Goal: Transaction & Acquisition: Purchase product/service

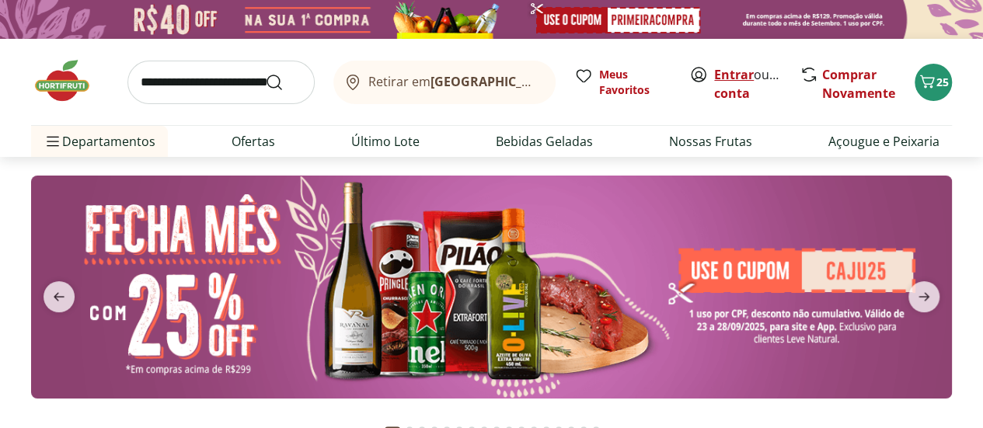
click at [729, 73] on link "Entrar" at bounding box center [734, 74] width 40 height 17
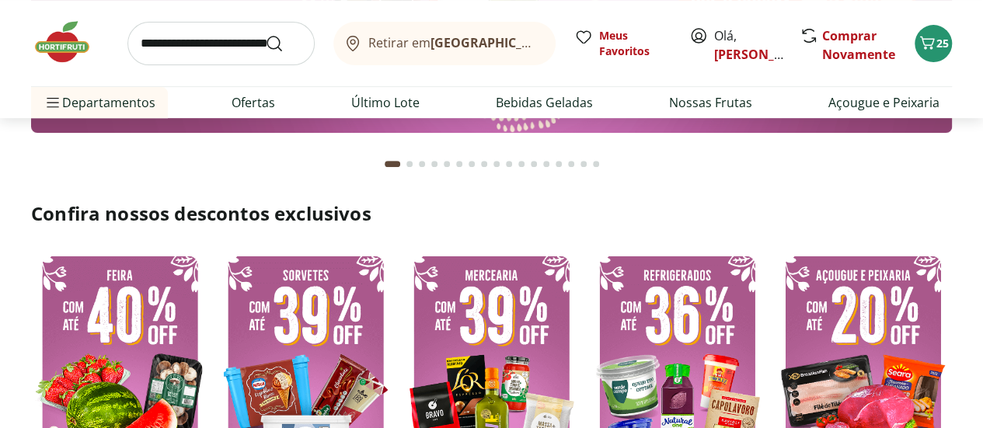
scroll to position [242, 0]
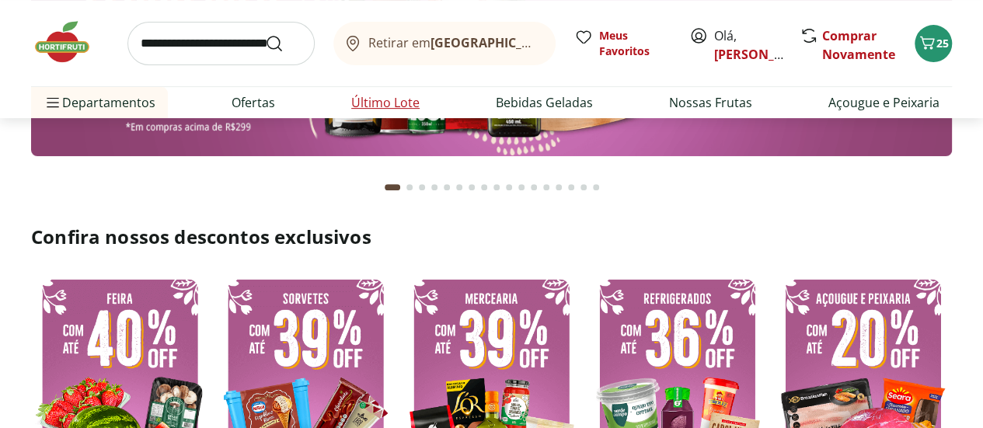
click at [381, 110] on link "Último Lote" at bounding box center [385, 102] width 68 height 19
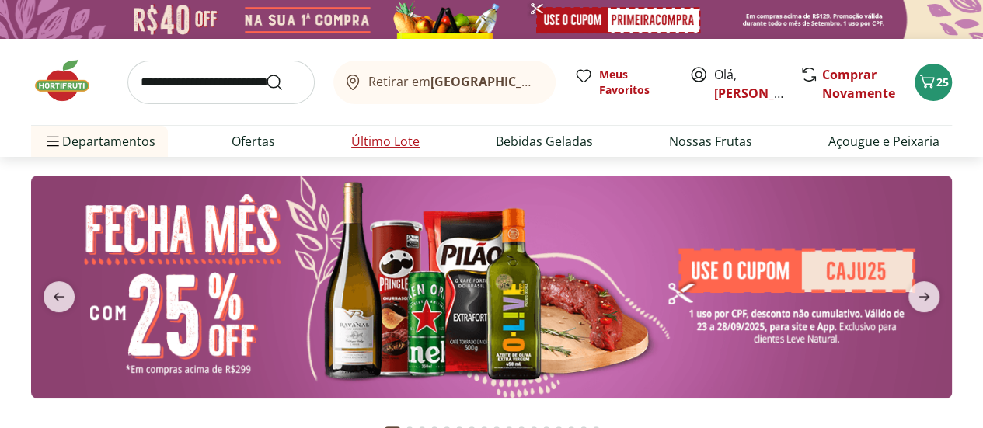
select select "**********"
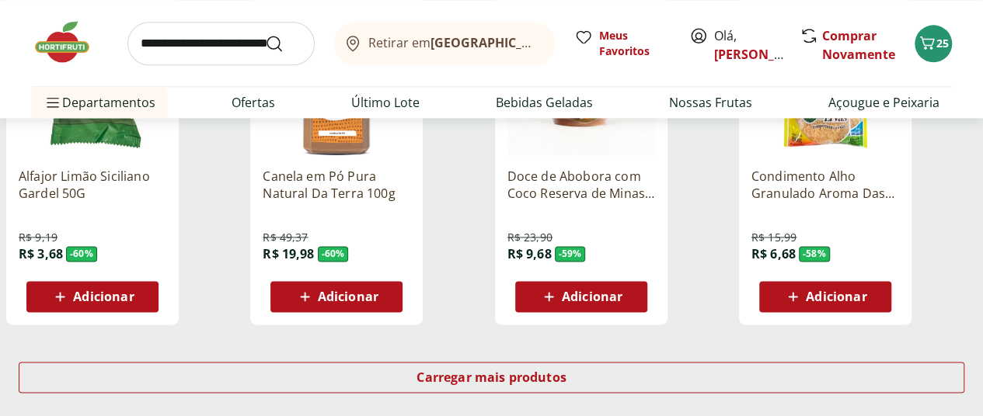
scroll to position [991, 0]
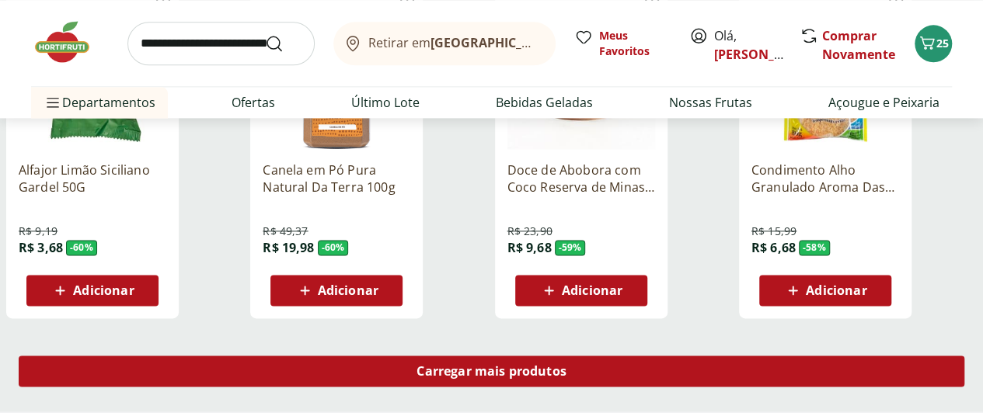
click at [566, 365] on span "Carregar mais produtos" at bounding box center [491, 371] width 150 height 12
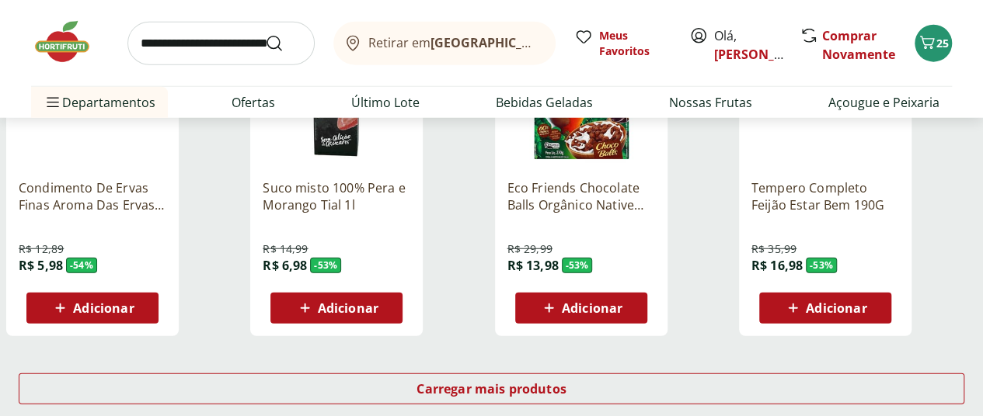
scroll to position [2050, 0]
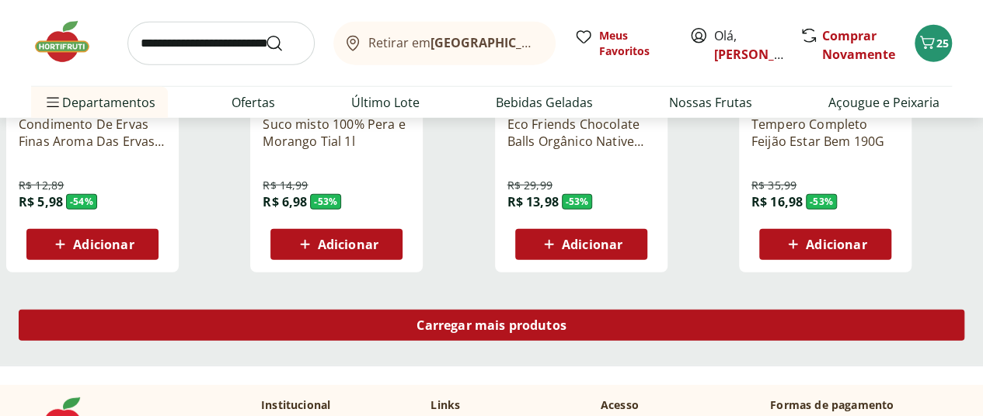
click at [566, 319] on span "Carregar mais produtos" at bounding box center [491, 325] width 150 height 12
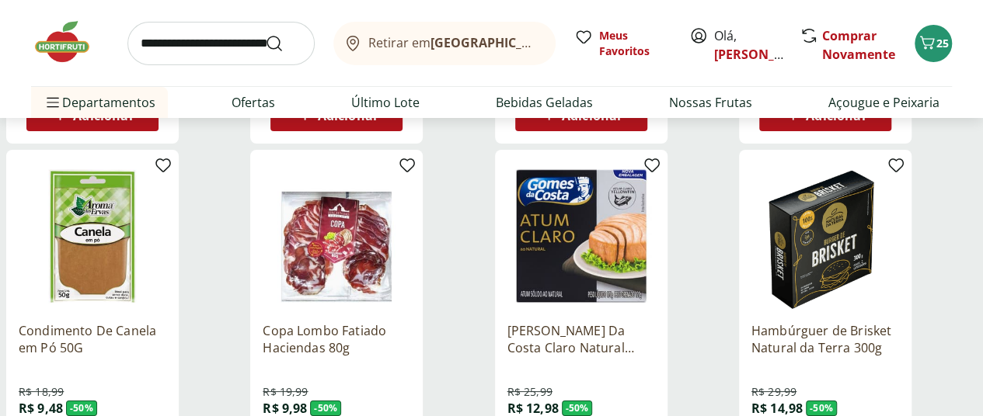
scroll to position [2999, 0]
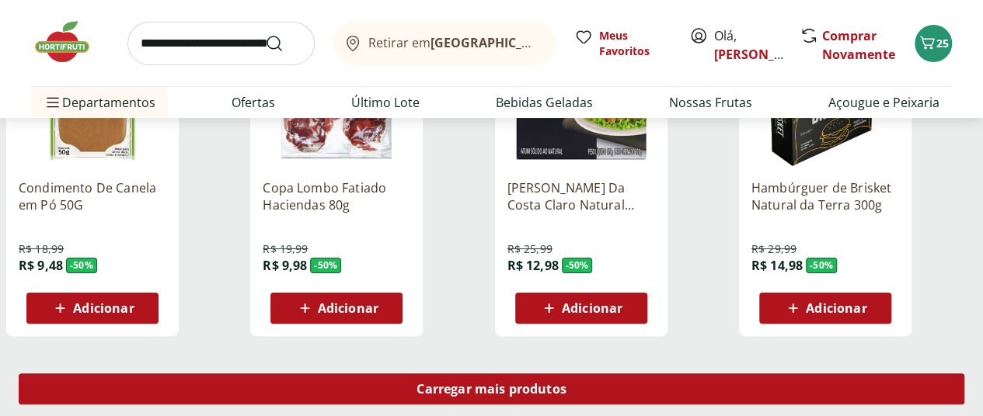
click at [566, 383] on span "Carregar mais produtos" at bounding box center [491, 389] width 150 height 12
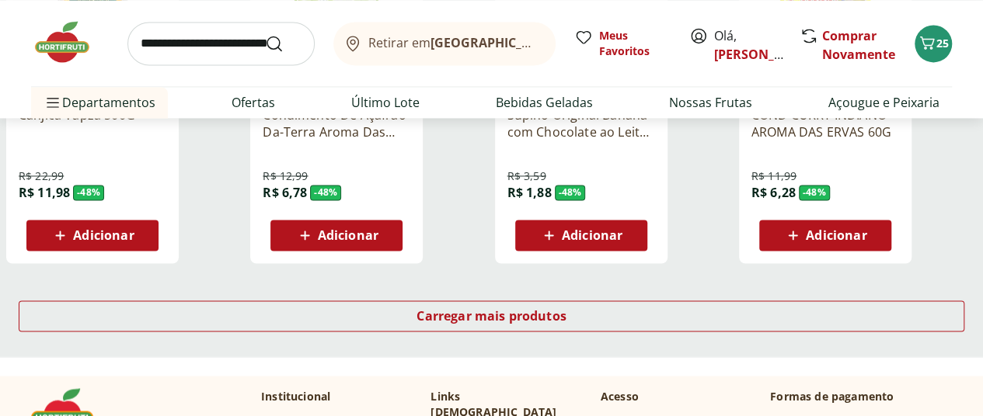
scroll to position [4101, 0]
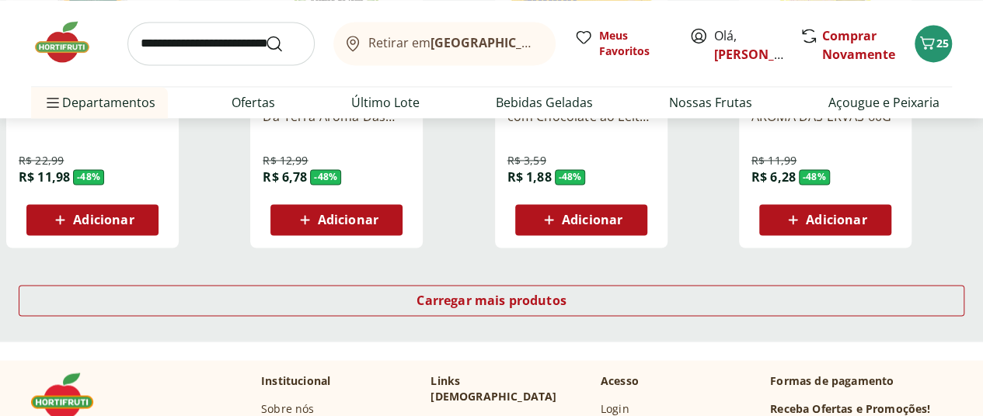
click at [656, 275] on div "Carregar mais produtos" at bounding box center [491, 303] width 983 height 75
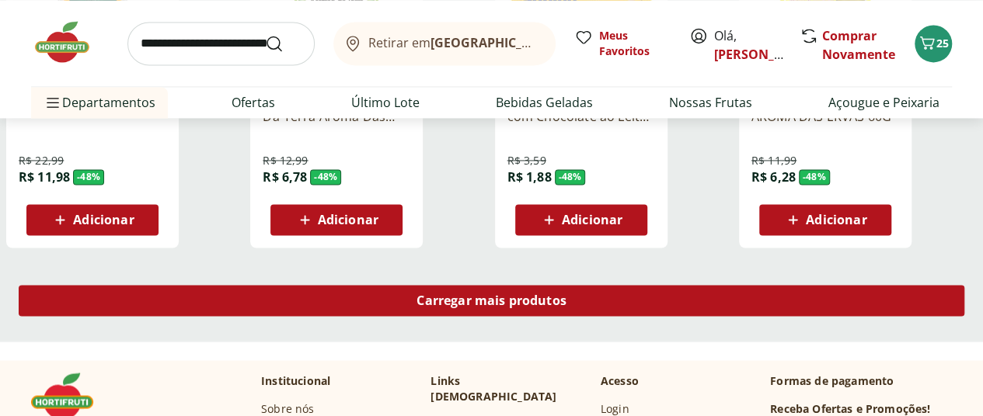
click at [653, 285] on div "Carregar mais produtos" at bounding box center [492, 300] width 946 height 31
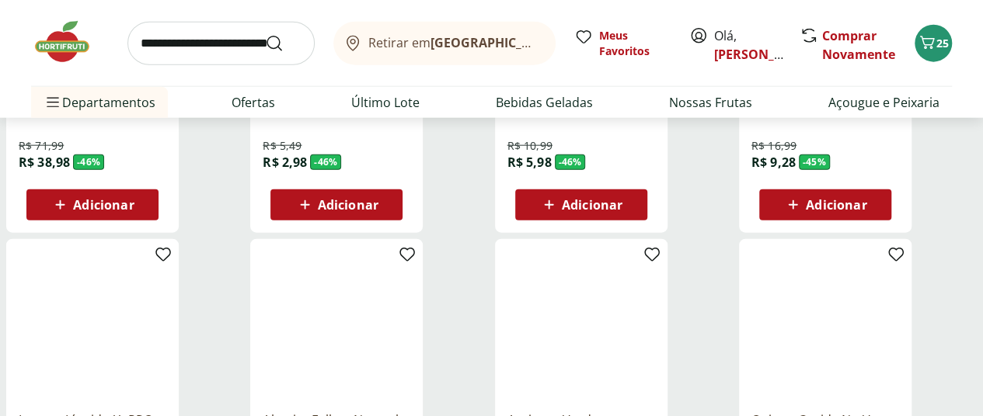
scroll to position [5007, 0]
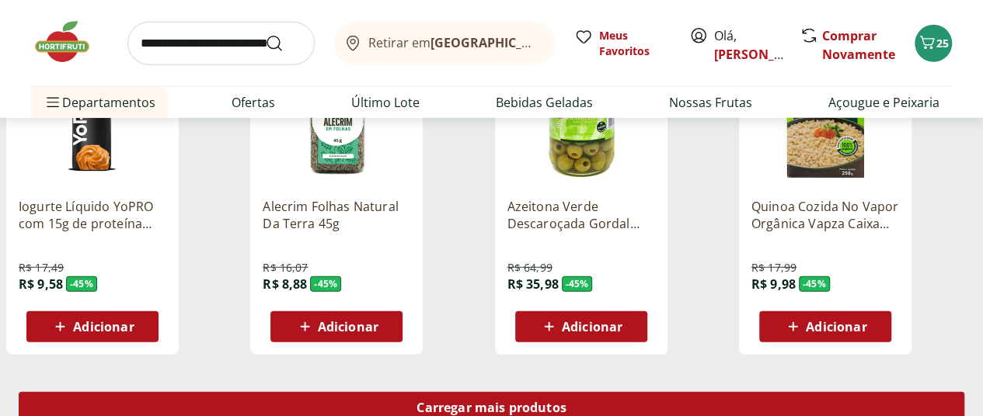
click at [566, 402] on span "Carregar mais produtos" at bounding box center [491, 408] width 150 height 12
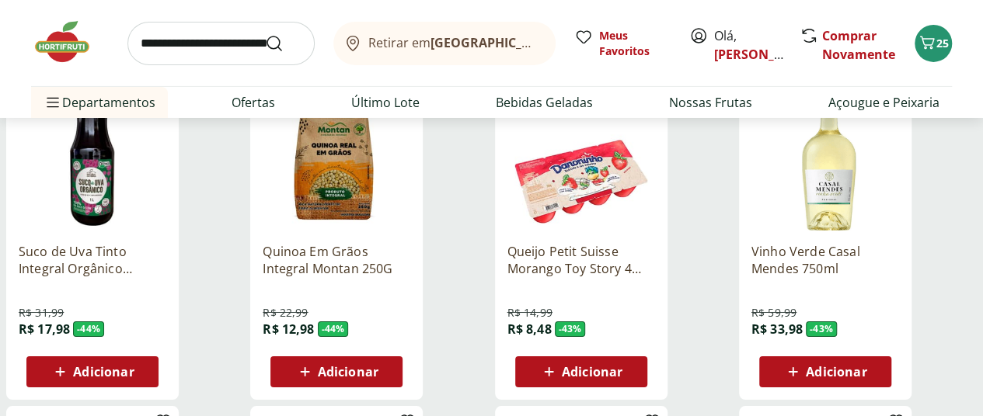
scroll to position [5660, 0]
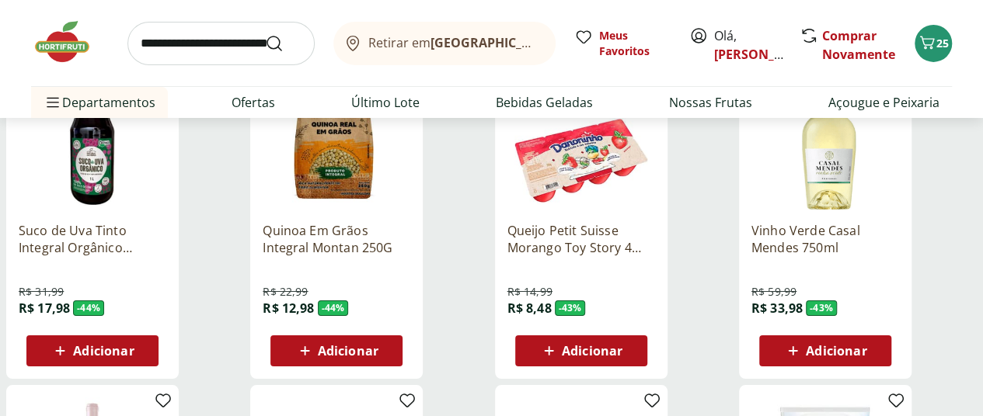
click at [879, 337] on div "Adicionar" at bounding box center [824, 351] width 107 height 28
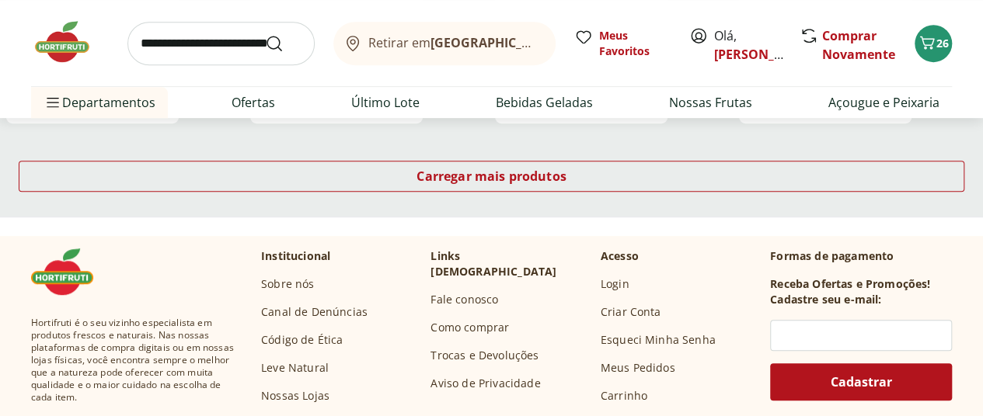
scroll to position [6066, 0]
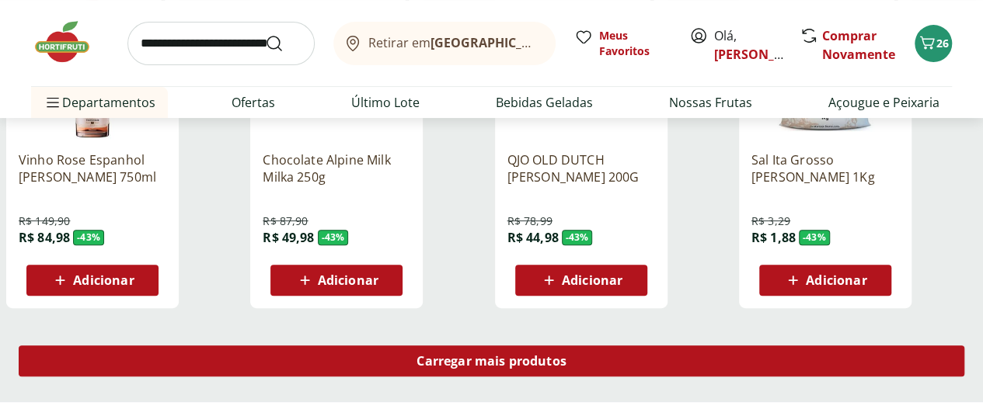
click at [644, 346] on div "Carregar mais produtos" at bounding box center [492, 361] width 946 height 31
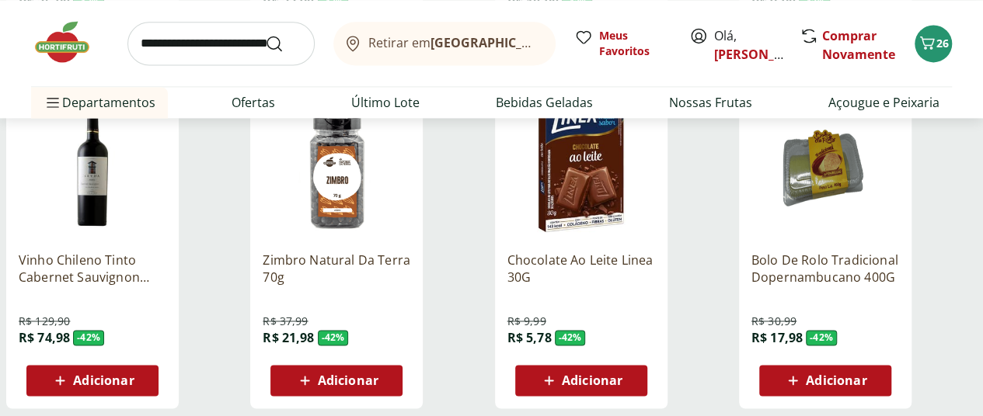
scroll to position [7014, 0]
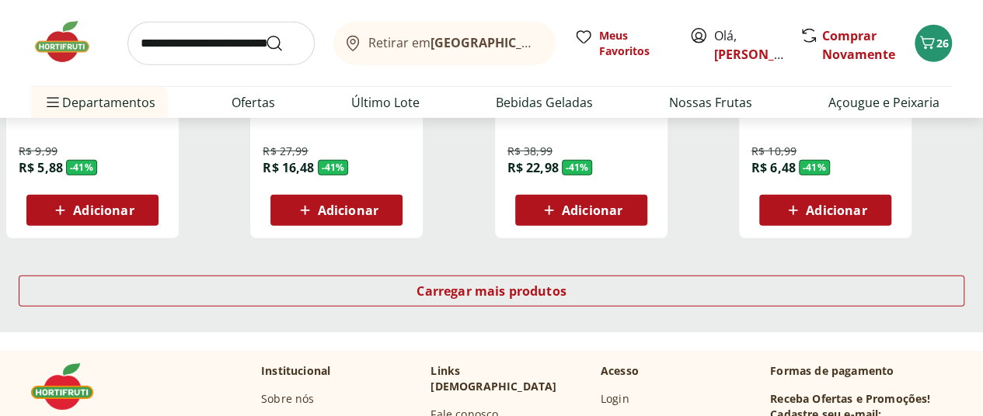
scroll to position [8227, 0]
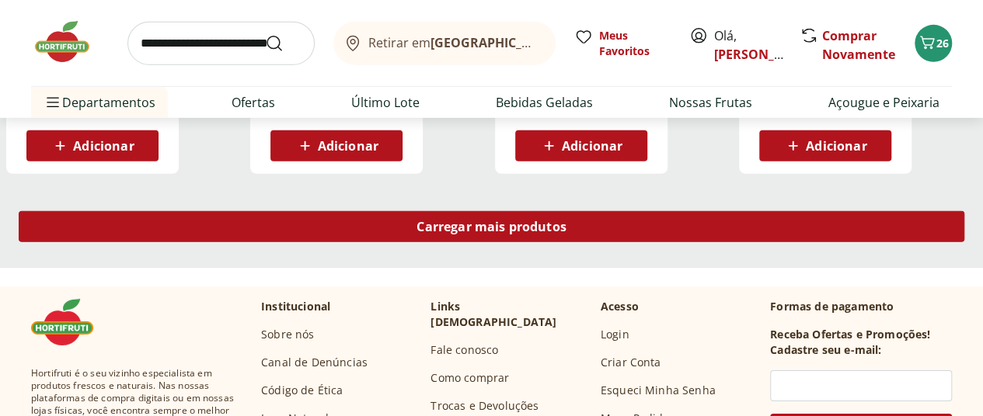
click at [566, 221] on span "Carregar mais produtos" at bounding box center [491, 227] width 150 height 12
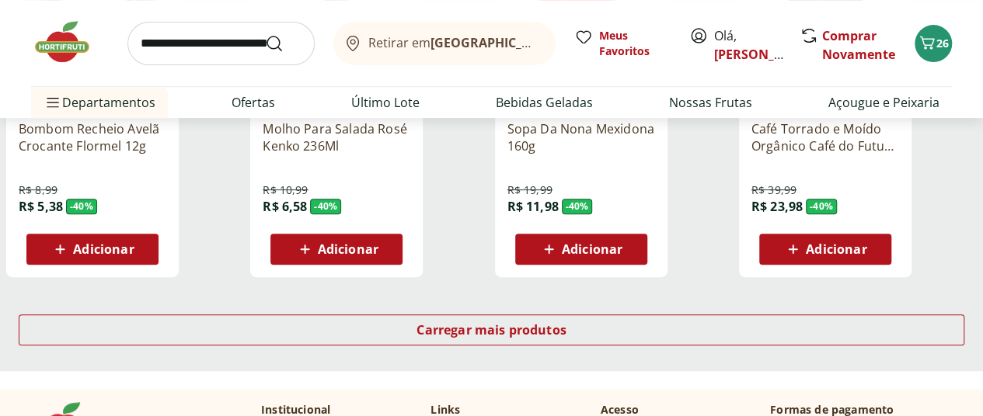
scroll to position [9079, 0]
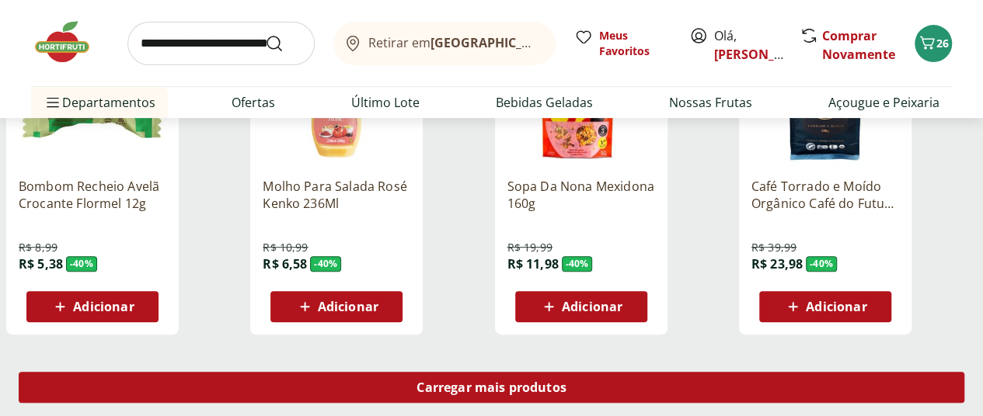
click at [566, 381] on span "Carregar mais produtos" at bounding box center [491, 387] width 150 height 12
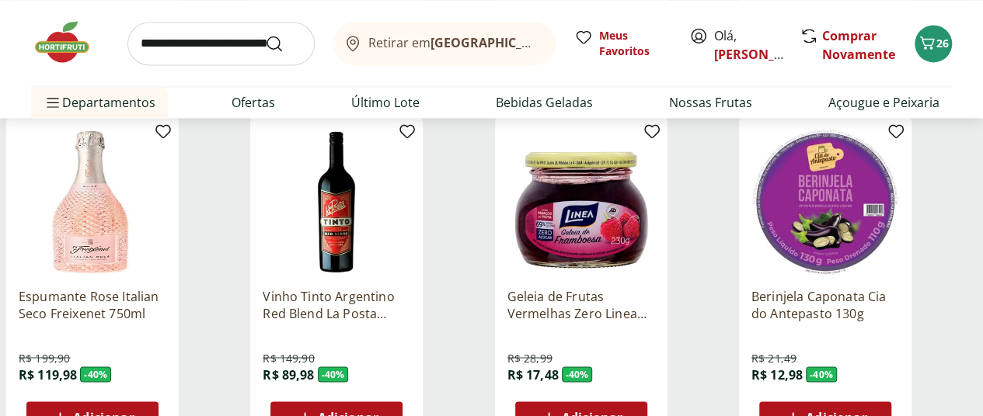
scroll to position [10217, 0]
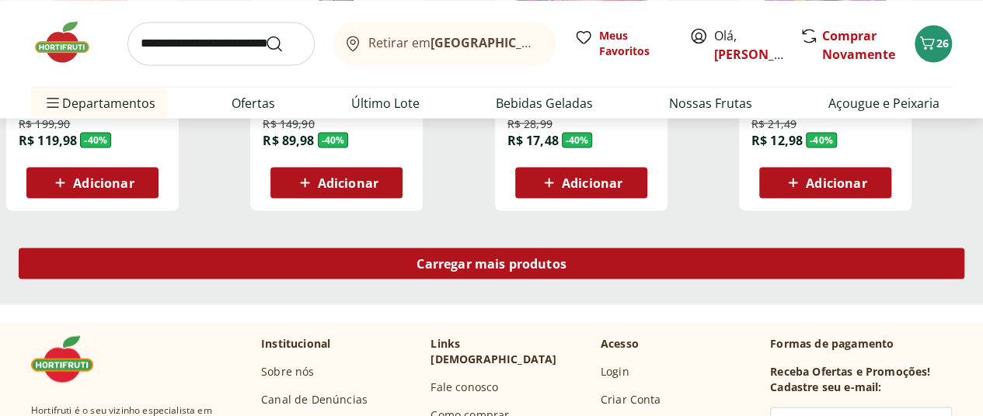
click at [614, 248] on div "Carregar mais produtos" at bounding box center [492, 263] width 946 height 31
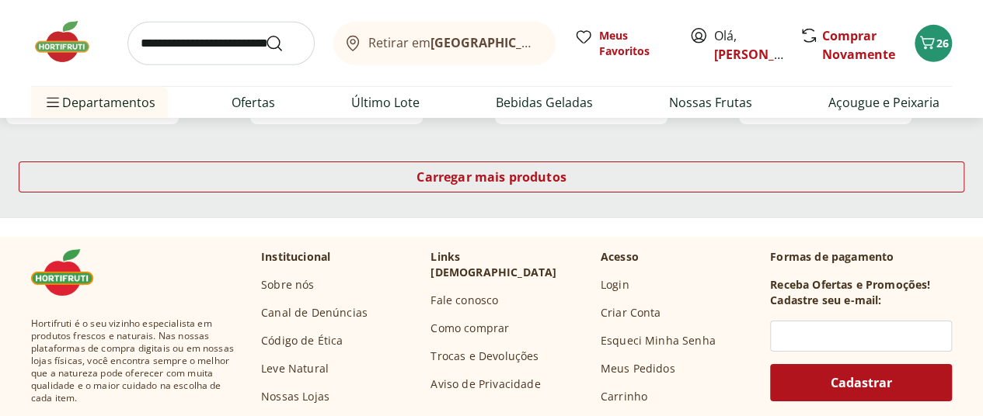
scroll to position [11197, 0]
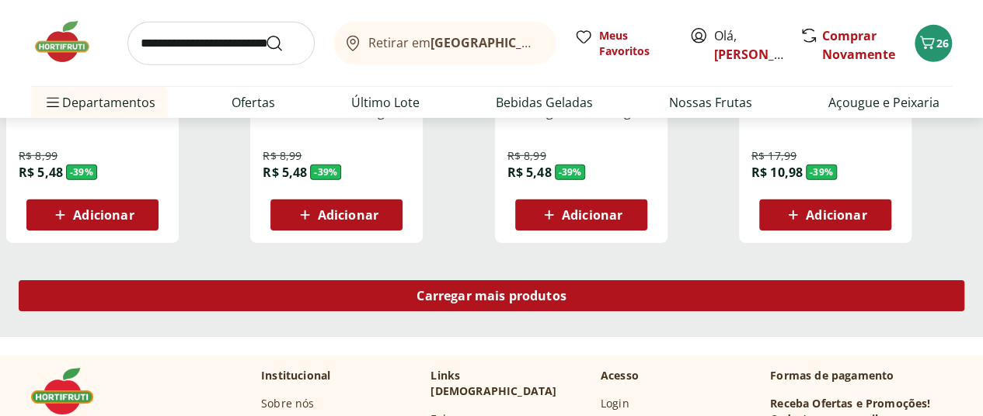
click at [566, 290] on span "Carregar mais produtos" at bounding box center [491, 296] width 150 height 12
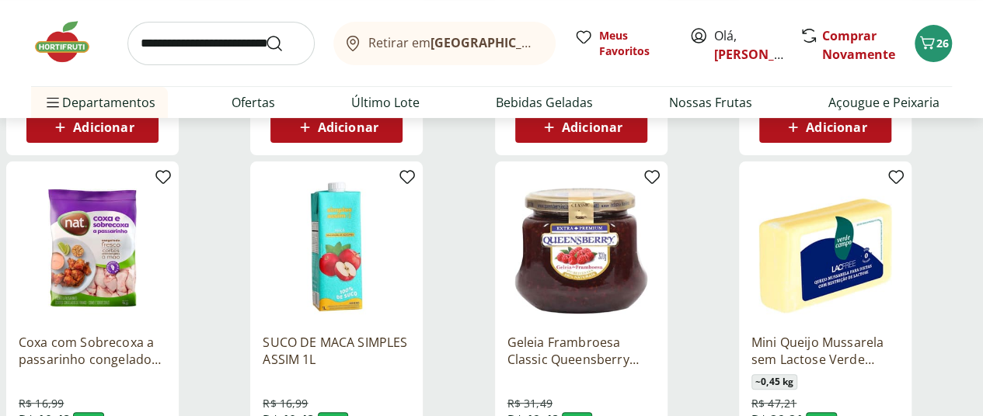
scroll to position [12276, 0]
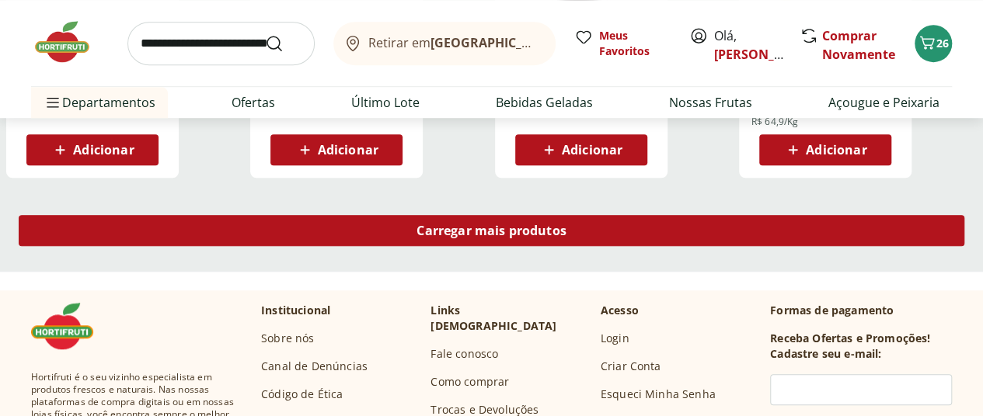
click at [625, 215] on link "Carregar mais produtos" at bounding box center [492, 233] width 946 height 37
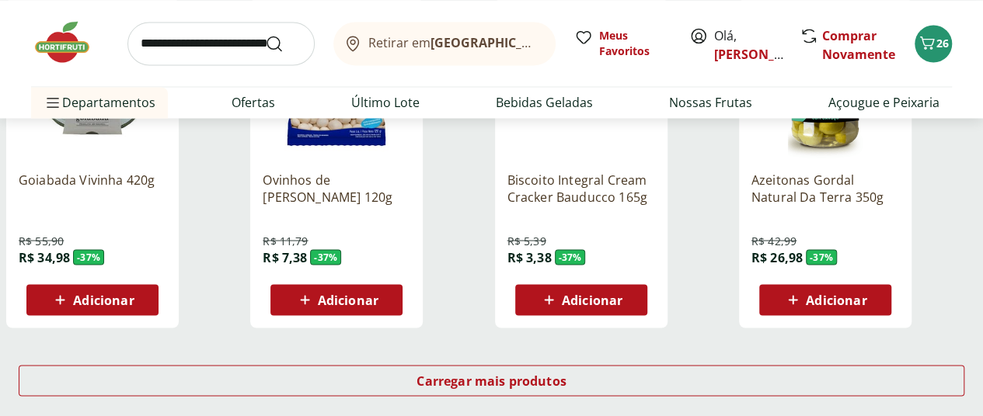
scroll to position [13258, 0]
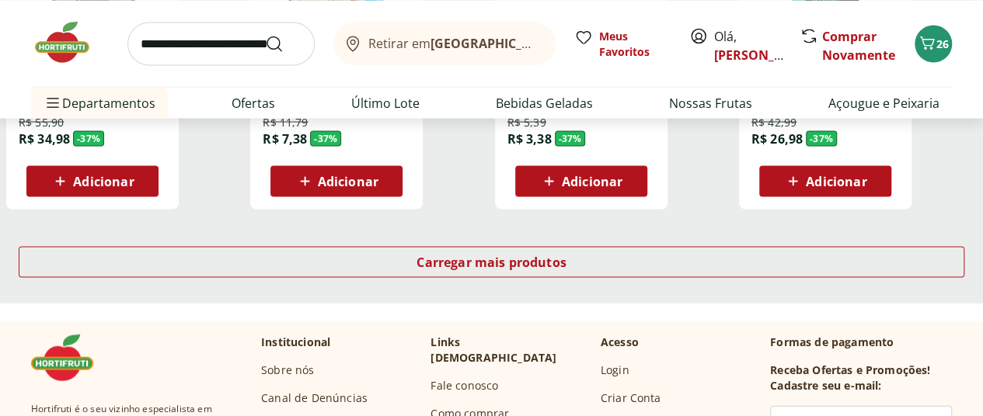
click at [698, 228] on div "Carregar mais produtos" at bounding box center [491, 265] width 983 height 75
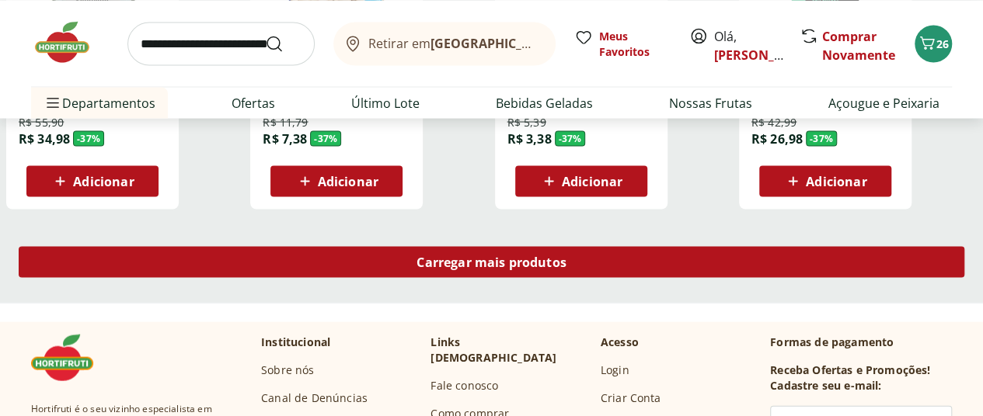
click at [566, 256] on span "Carregar mais produtos" at bounding box center [491, 262] width 150 height 12
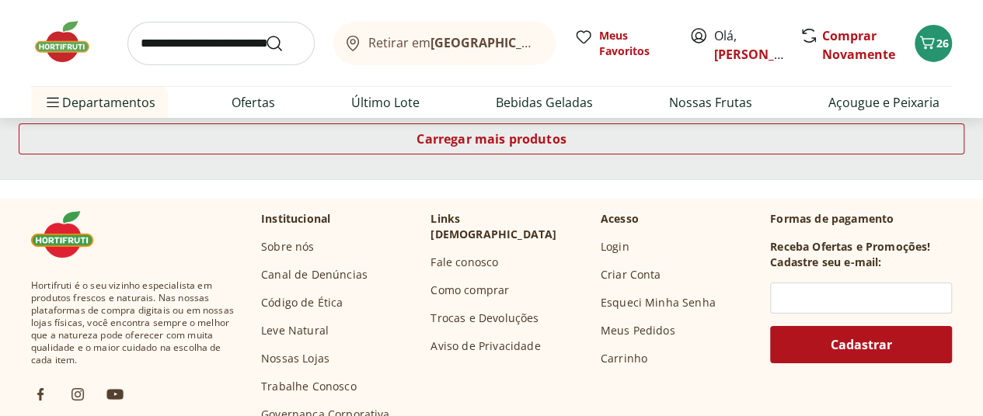
scroll to position [14352, 0]
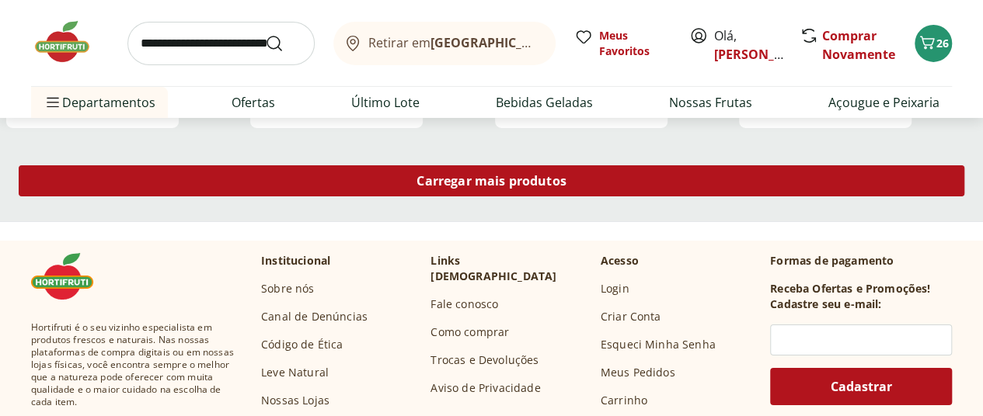
click at [566, 175] on span "Carregar mais produtos" at bounding box center [491, 181] width 150 height 12
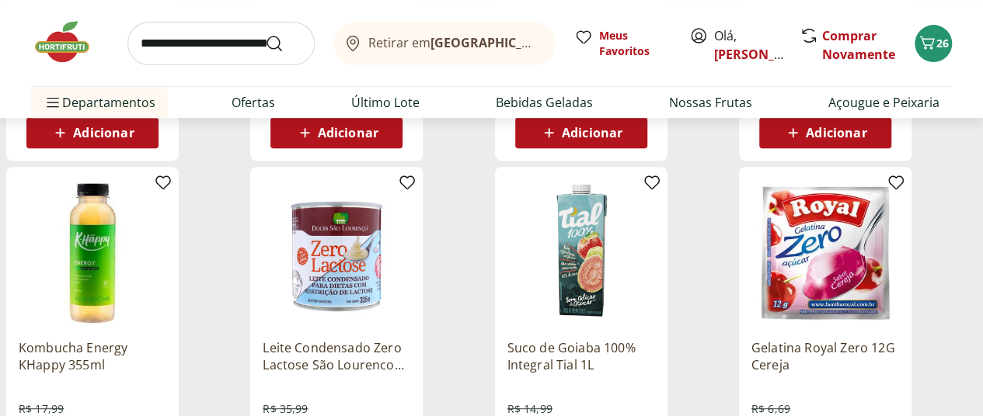
scroll to position [15223, 0]
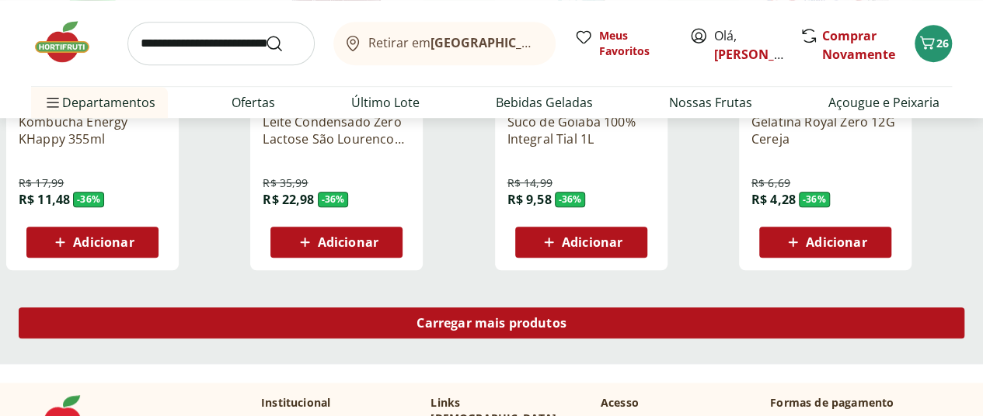
click at [566, 317] on span "Carregar mais produtos" at bounding box center [491, 323] width 150 height 12
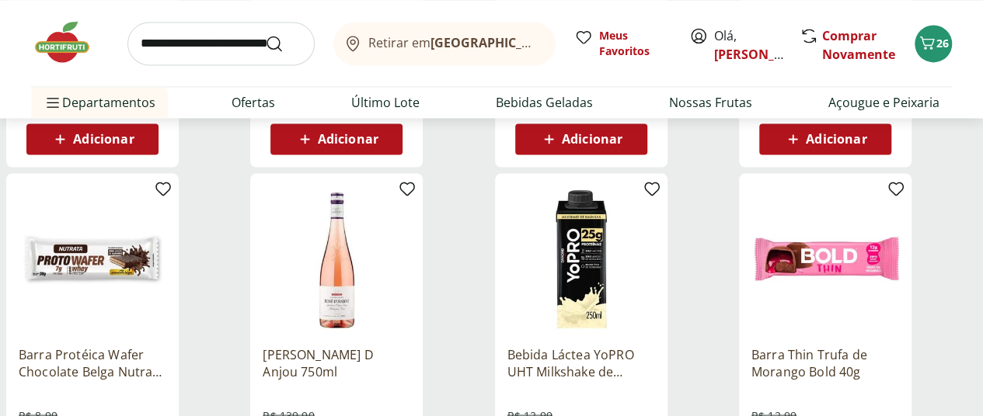
scroll to position [16220, 0]
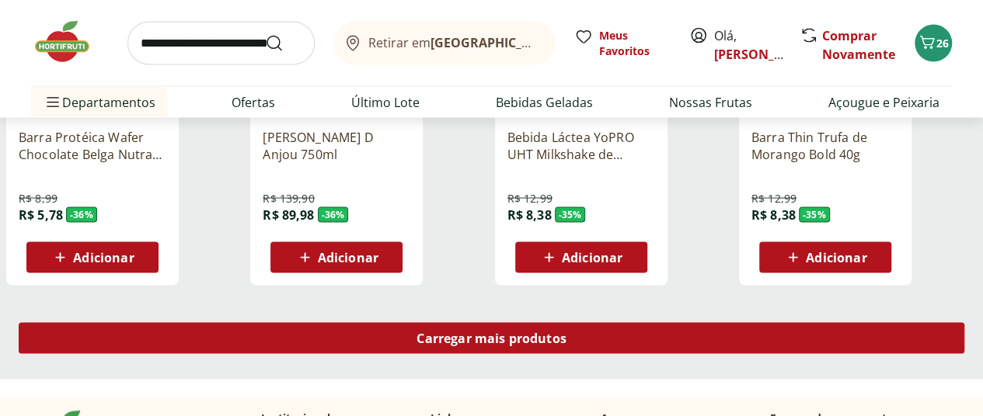
click at [643, 323] on div "Carregar mais produtos" at bounding box center [492, 338] width 946 height 31
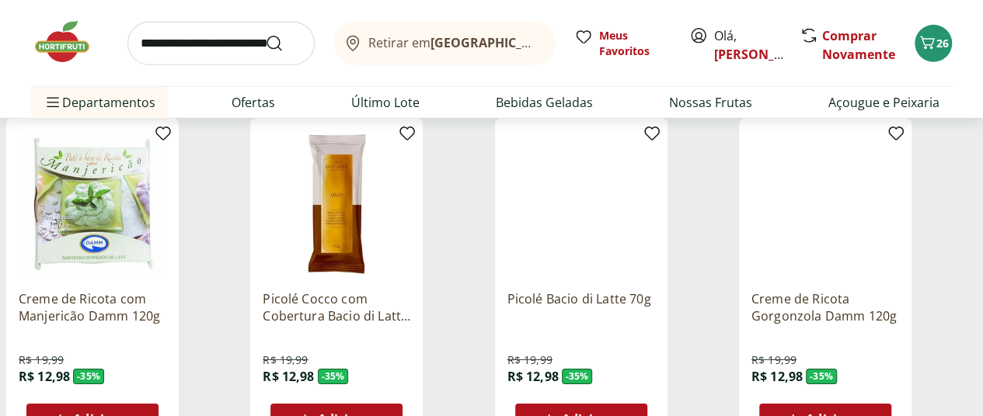
scroll to position [17173, 0]
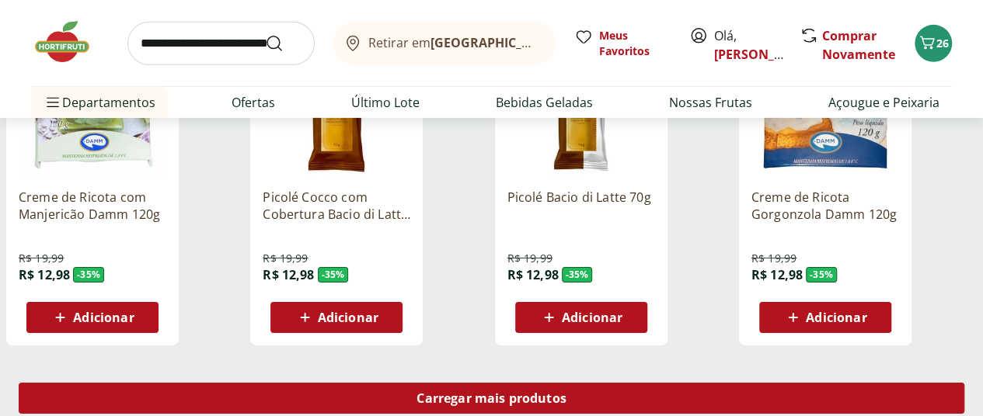
click at [589, 383] on div "Carregar mais produtos" at bounding box center [492, 398] width 946 height 31
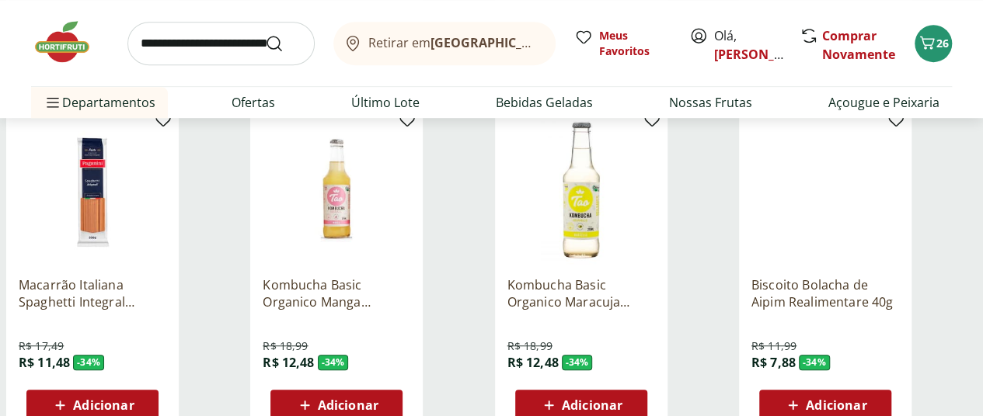
scroll to position [18180, 0]
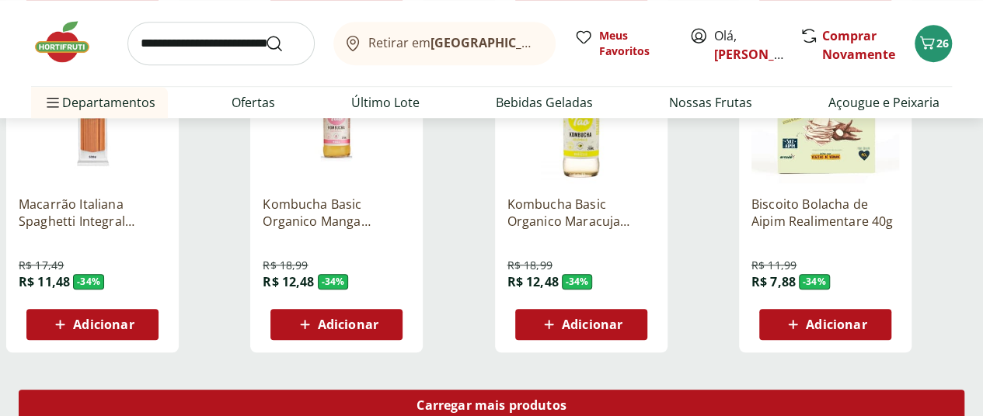
click at [614, 390] on div "Carregar mais produtos" at bounding box center [492, 405] width 946 height 31
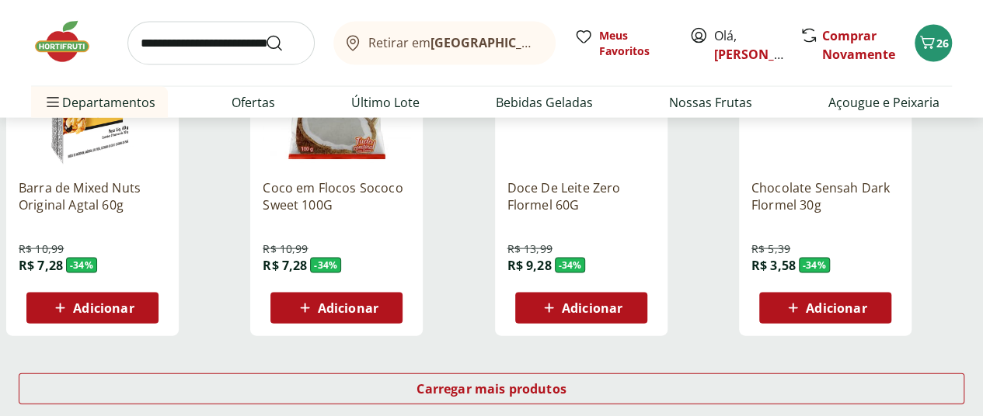
scroll to position [19266, 0]
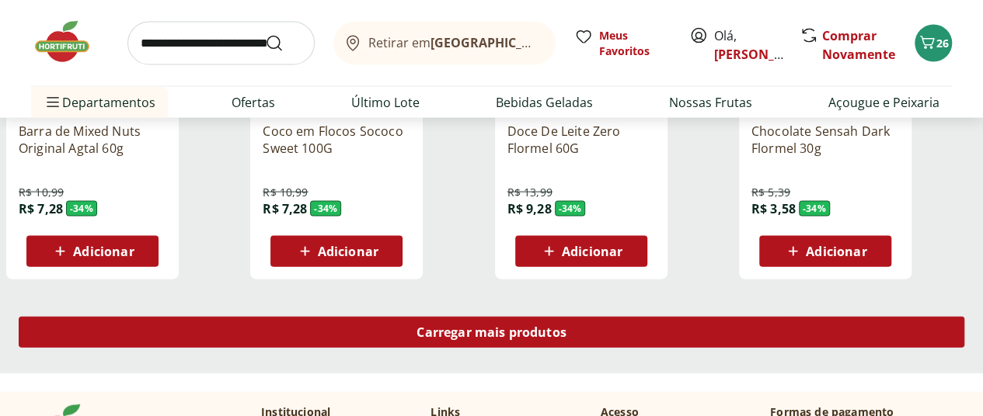
click at [634, 317] on link "Carregar mais produtos" at bounding box center [492, 335] width 946 height 37
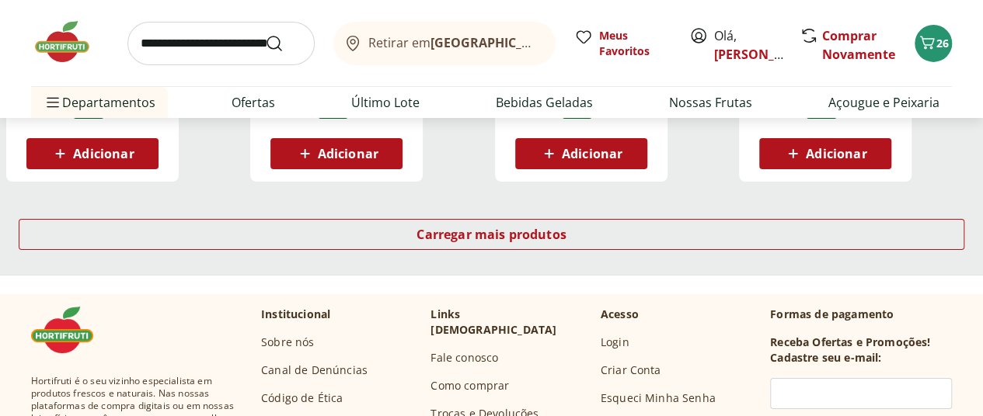
scroll to position [20258, 0]
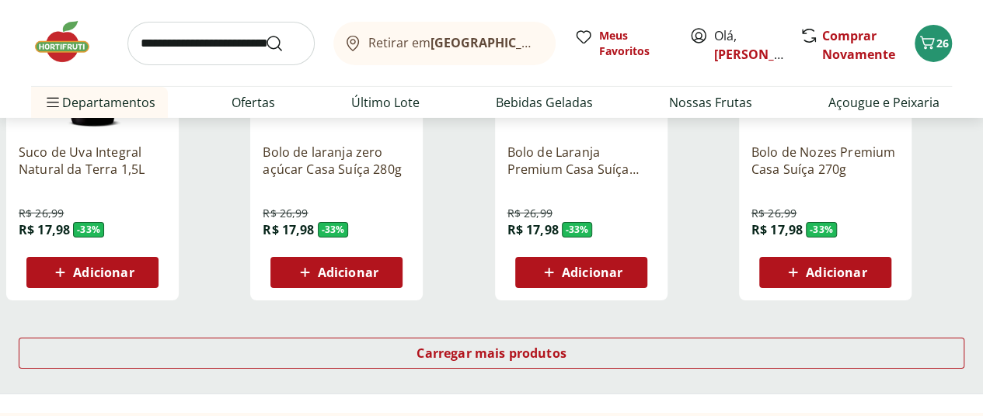
click at [693, 319] on div "Carregar mais produtos" at bounding box center [491, 356] width 983 height 75
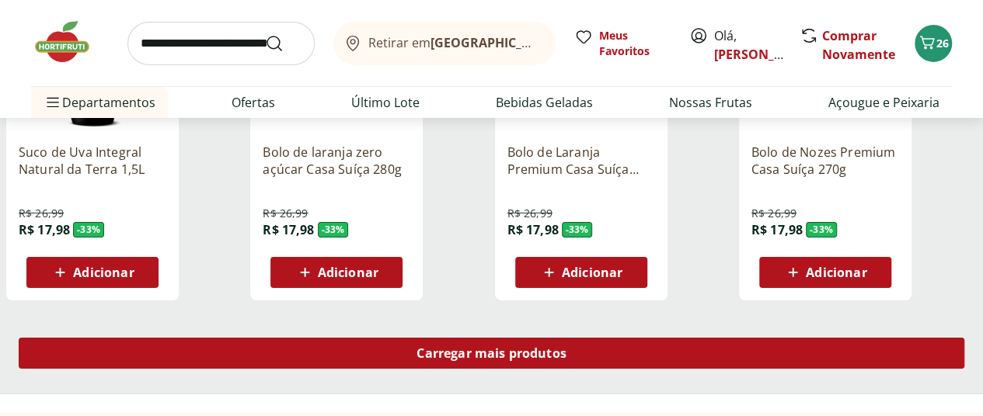
click at [566, 347] on span "Carregar mais produtos" at bounding box center [491, 353] width 150 height 12
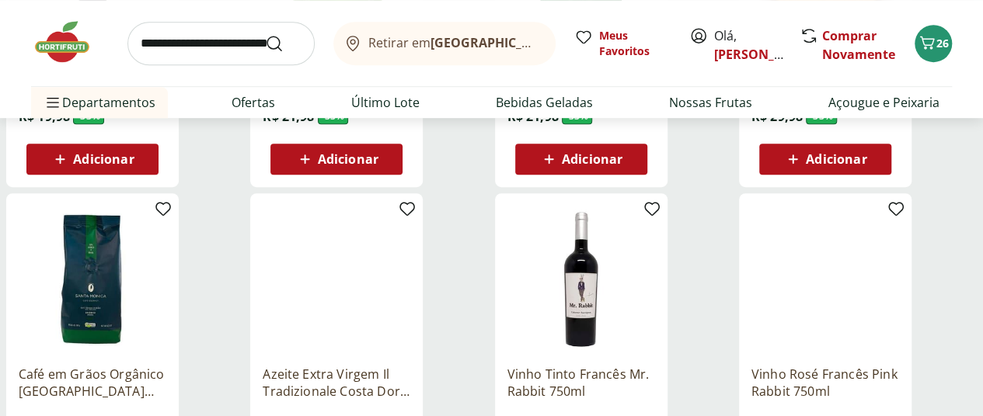
scroll to position [21297, 0]
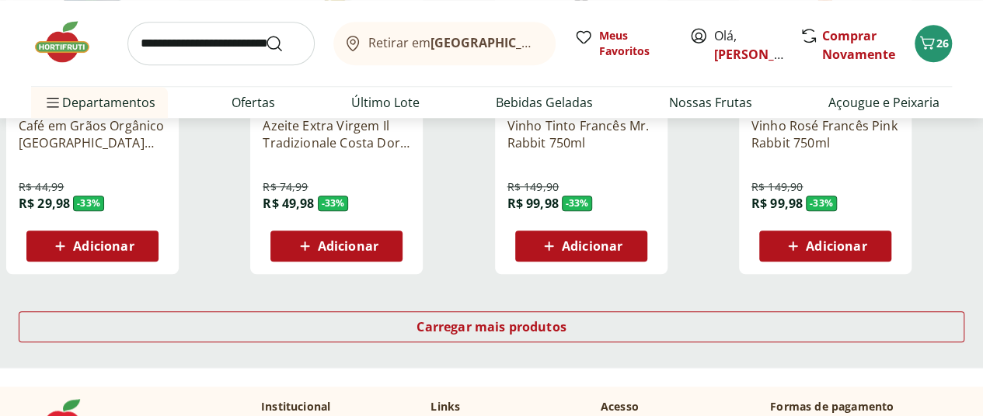
click at [235, 34] on input "search" at bounding box center [220, 44] width 187 height 44
type input "*****"
click at [265, 34] on button "Submit Search" at bounding box center [283, 43] width 37 height 19
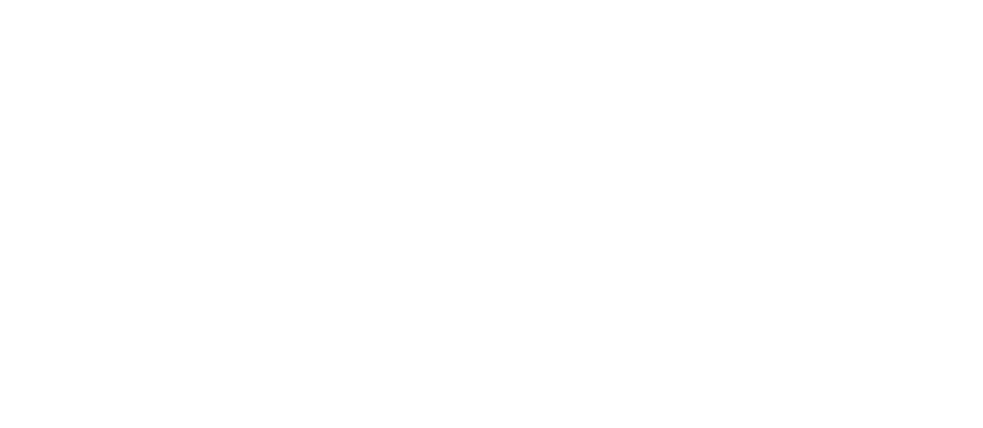
select select "**********"
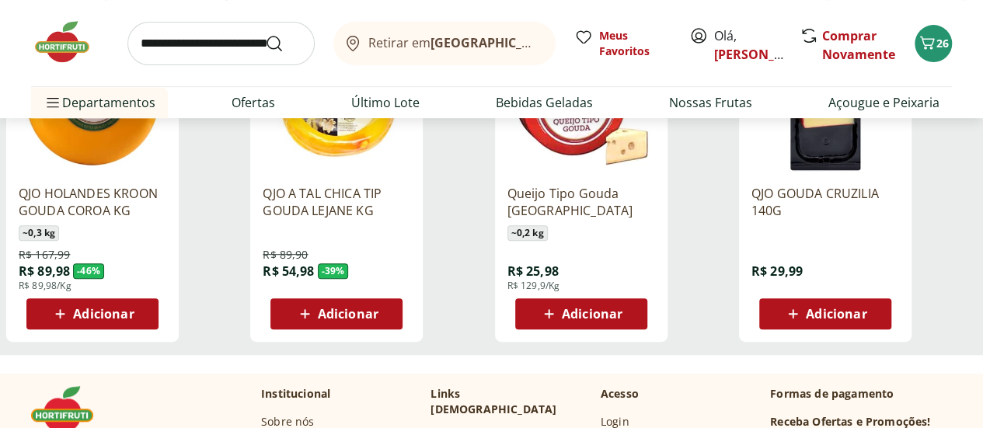
scroll to position [277, 0]
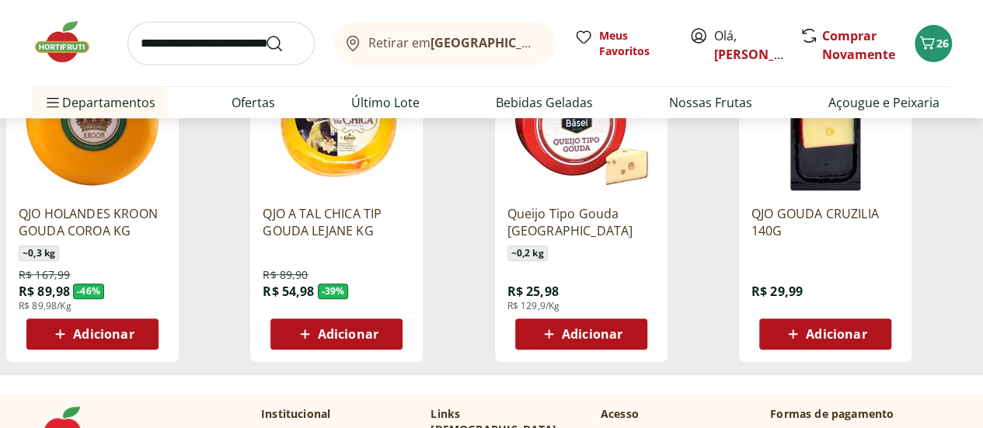
click at [65, 339] on icon at bounding box center [60, 333] width 9 height 9
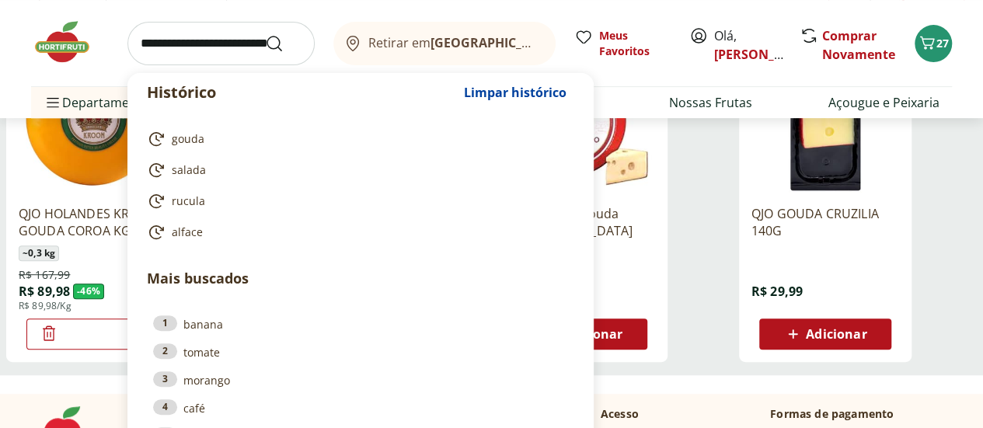
click at [193, 37] on input "search" at bounding box center [220, 44] width 187 height 44
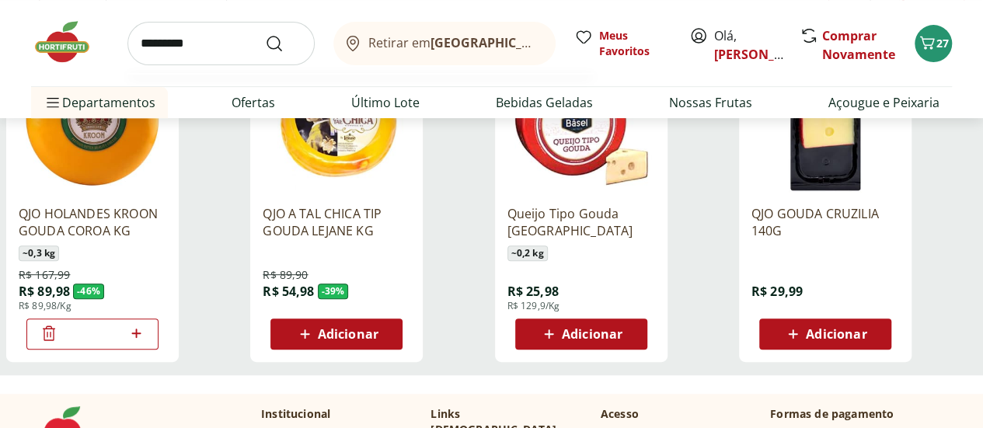
type input "*********"
click at [265, 34] on button "Submit Search" at bounding box center [283, 43] width 37 height 19
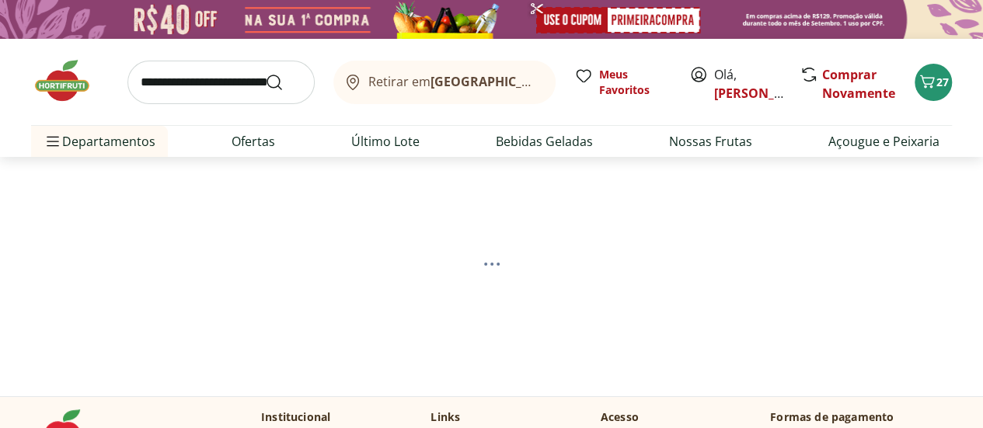
select select "**********"
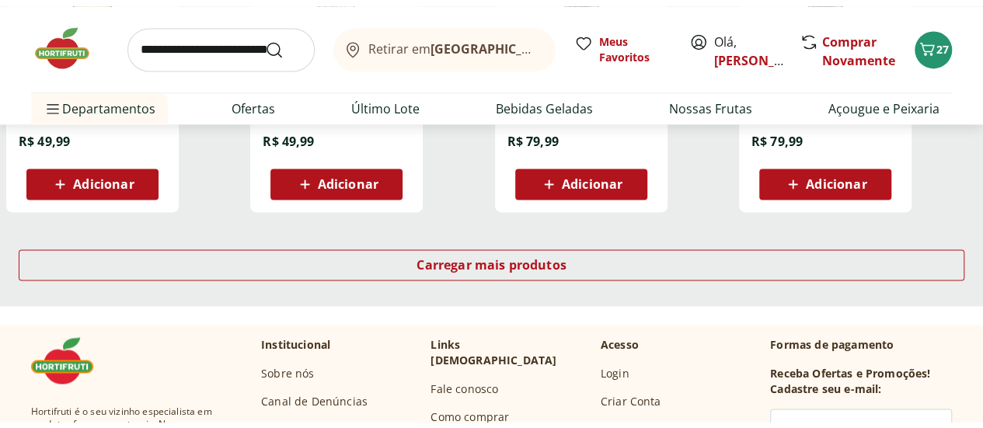
scroll to position [1141, 0]
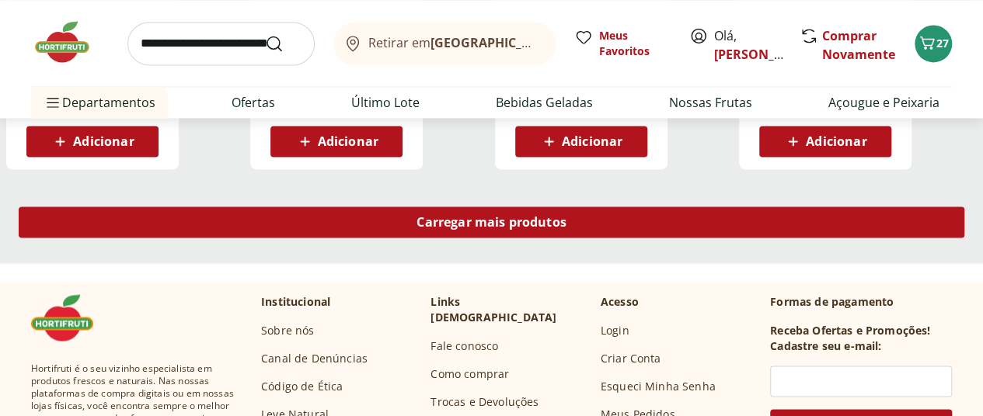
click at [566, 222] on span "Carregar mais produtos" at bounding box center [491, 222] width 150 height 12
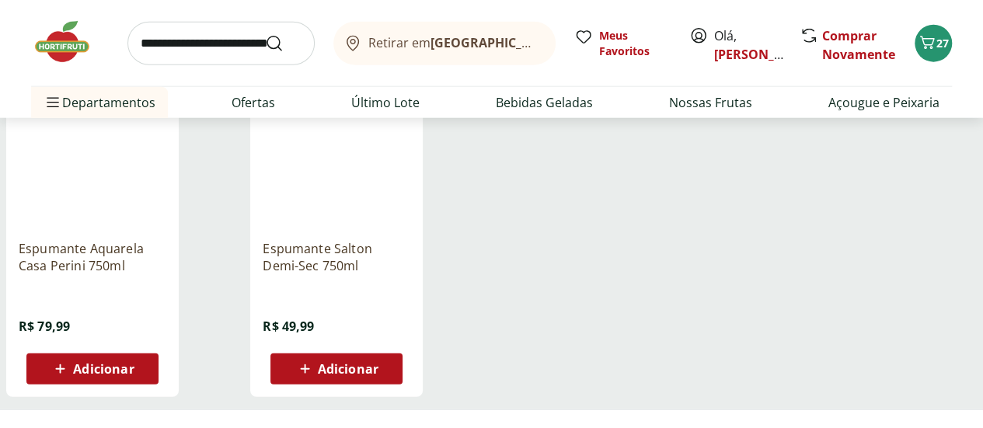
scroll to position [1998, 0]
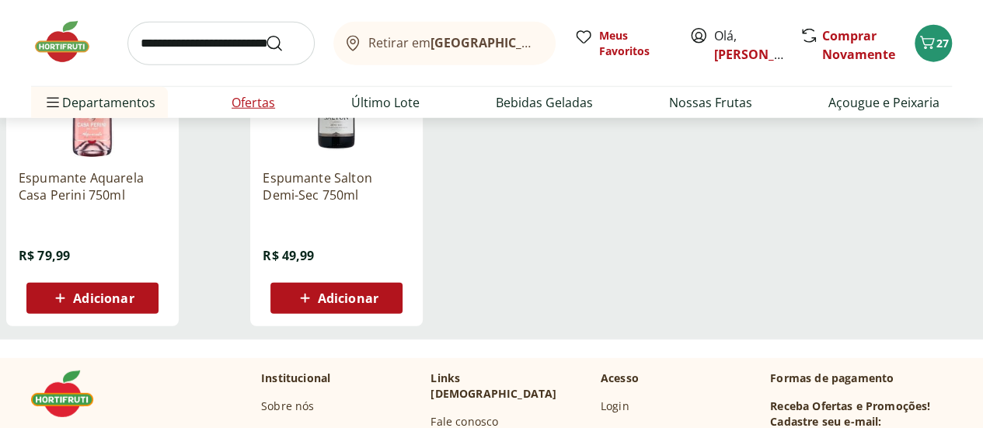
click at [224, 105] on li "Ofertas" at bounding box center [253, 102] width 68 height 31
click at [263, 107] on link "Ofertas" at bounding box center [254, 102] width 44 height 19
select select "**********"
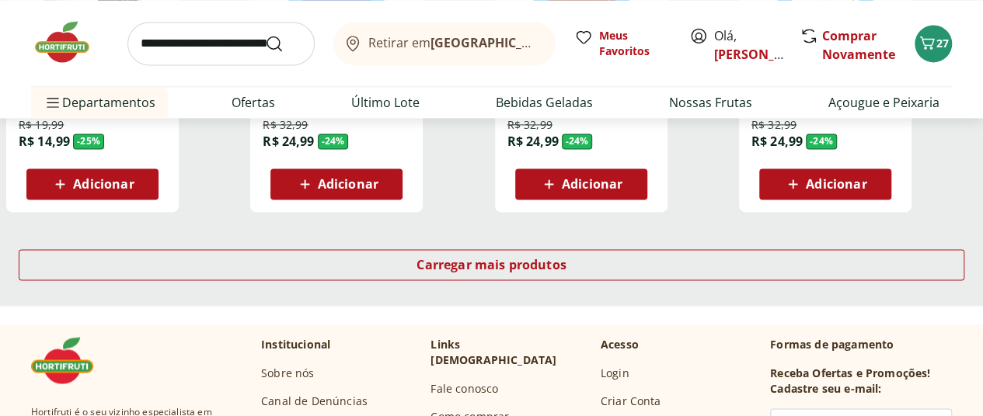
scroll to position [1051, 0]
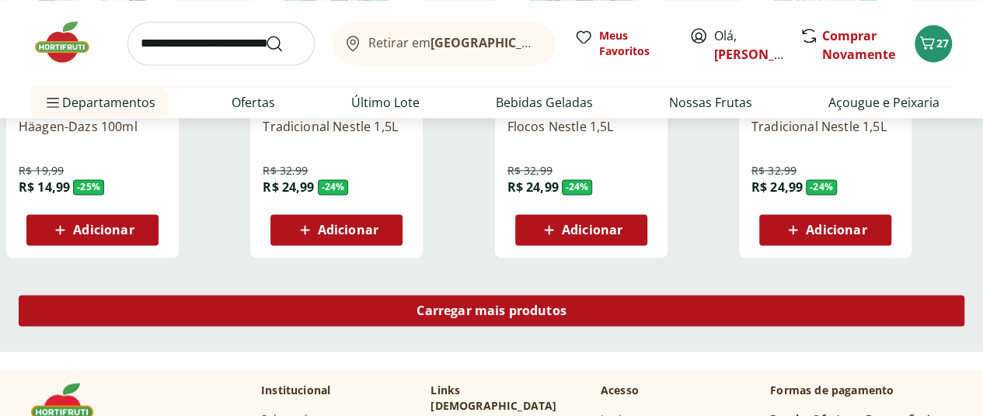
click at [566, 305] on span "Carregar mais produtos" at bounding box center [491, 311] width 150 height 12
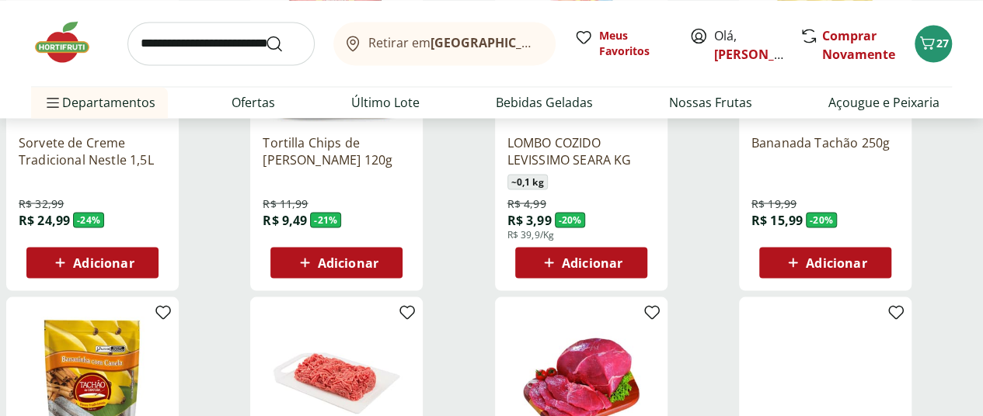
scroll to position [898, 0]
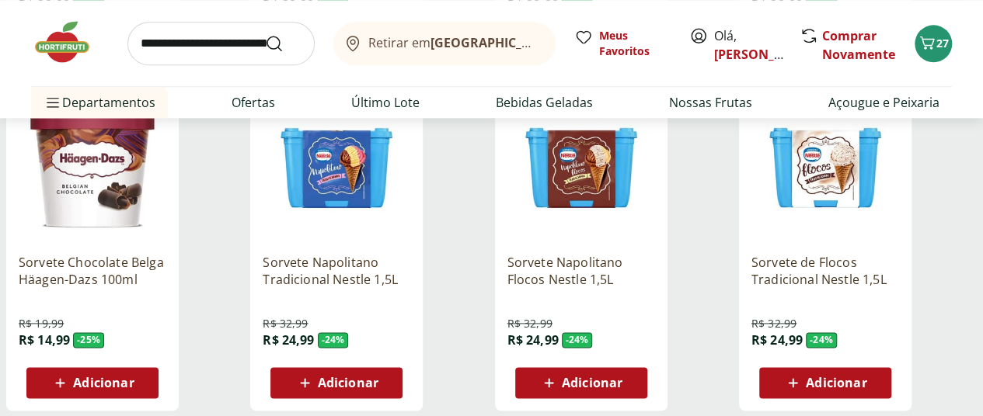
click at [134, 377] on span "Adicionar" at bounding box center [103, 383] width 61 height 12
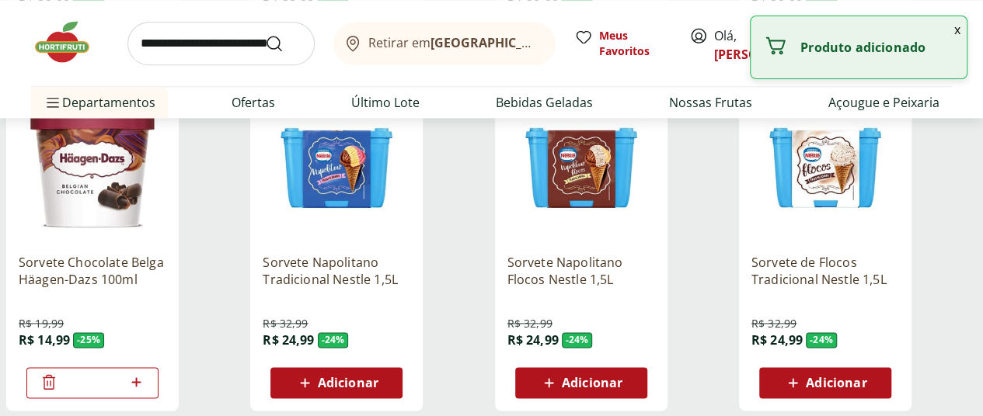
click at [146, 373] on icon at bounding box center [136, 382] width 19 height 19
type input "*"
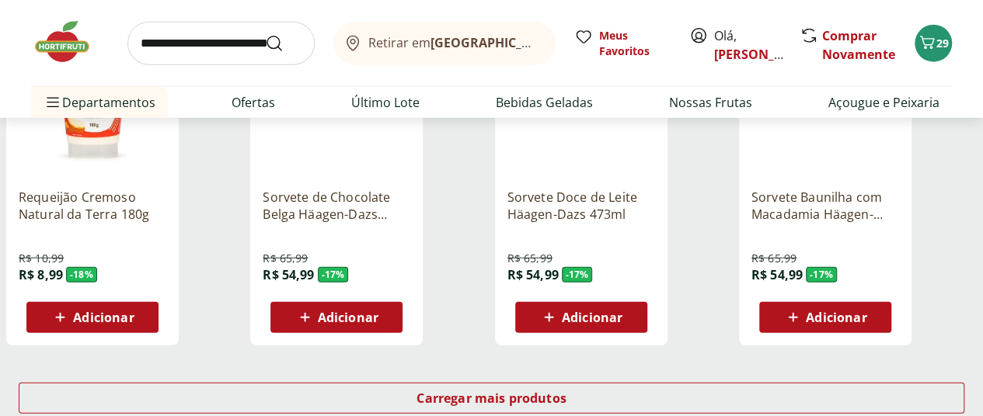
scroll to position [1996, 0]
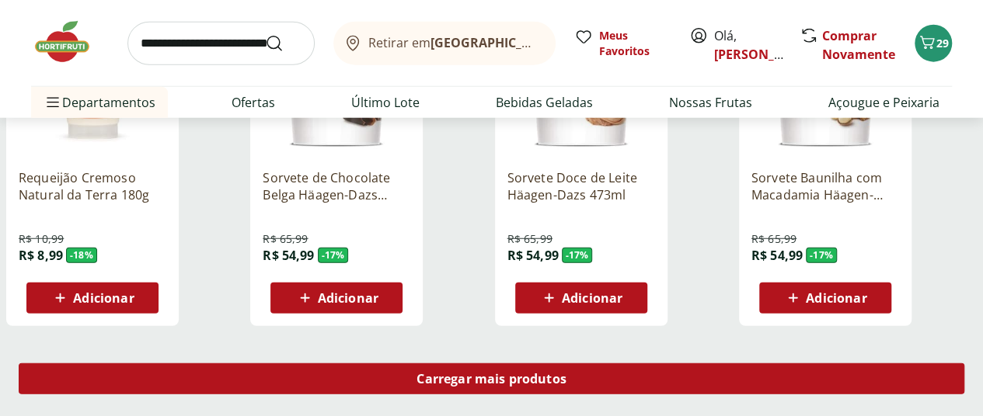
click at [641, 364] on div "Carregar mais produtos" at bounding box center [492, 379] width 946 height 31
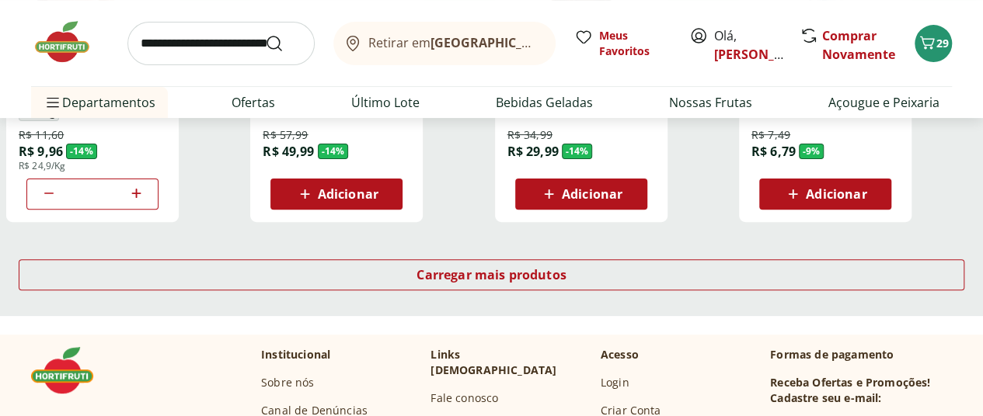
scroll to position [3126, 0]
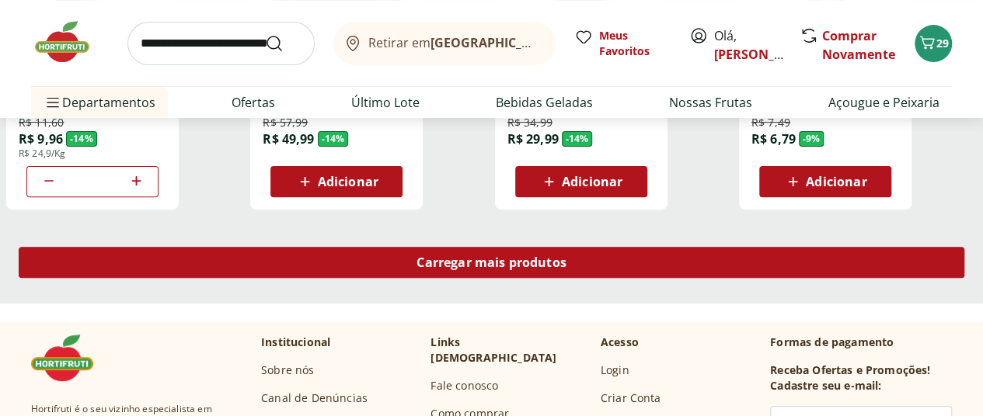
click at [566, 256] on span "Carregar mais produtos" at bounding box center [491, 262] width 150 height 12
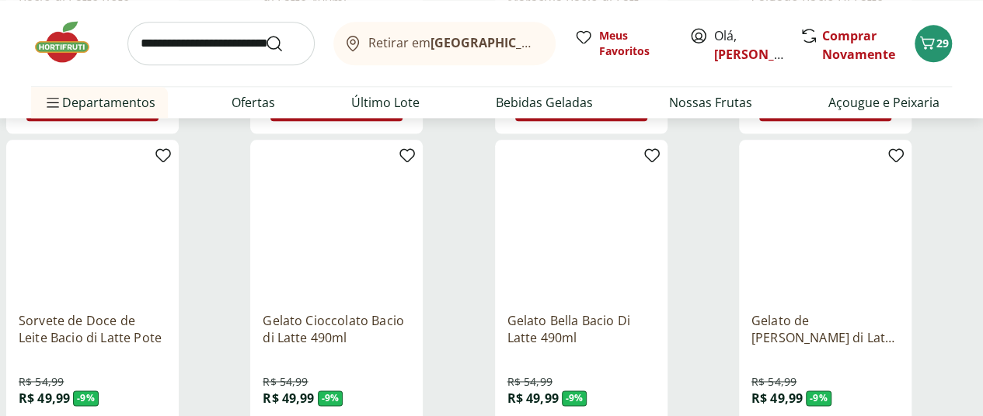
scroll to position [4129, 0]
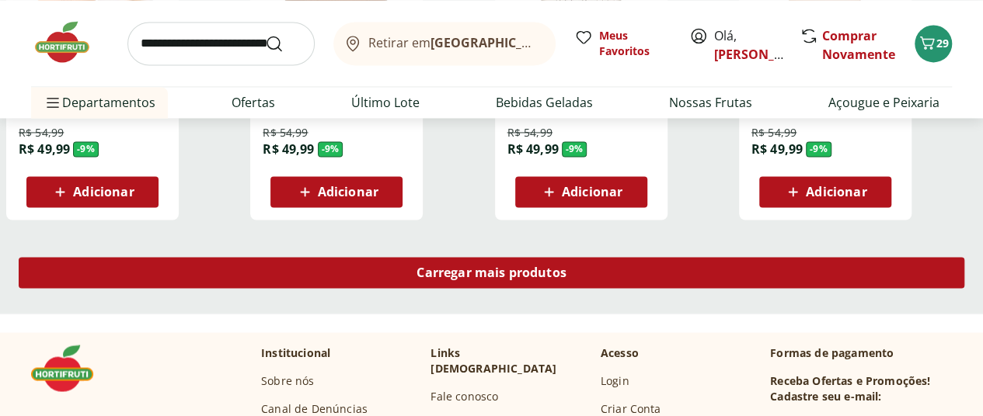
click at [653, 257] on div "Carregar mais produtos" at bounding box center [492, 272] width 946 height 31
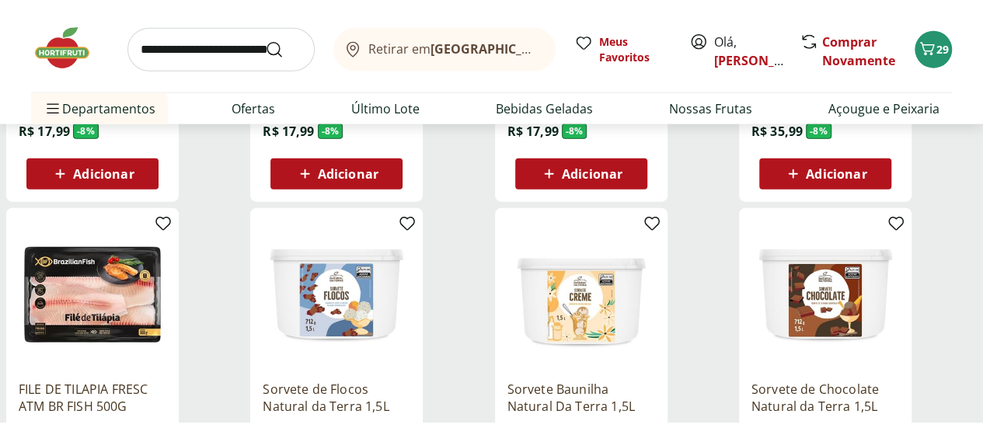
scroll to position [4964, 0]
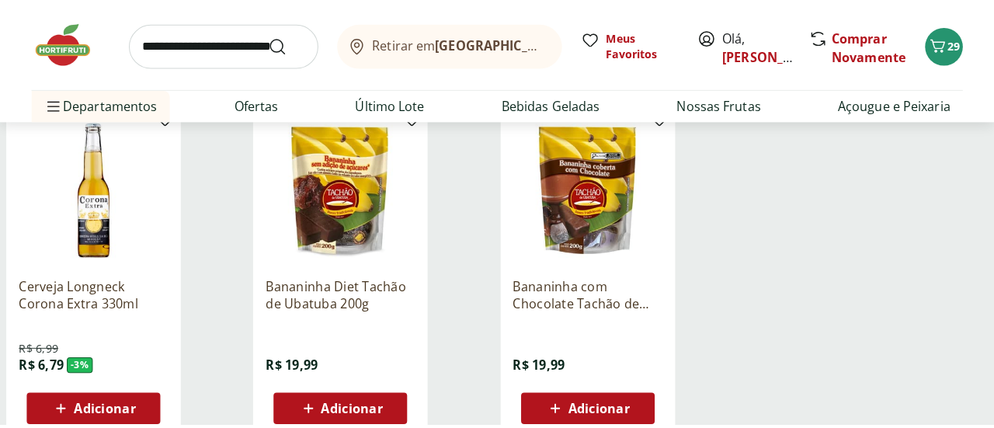
scroll to position [360, 0]
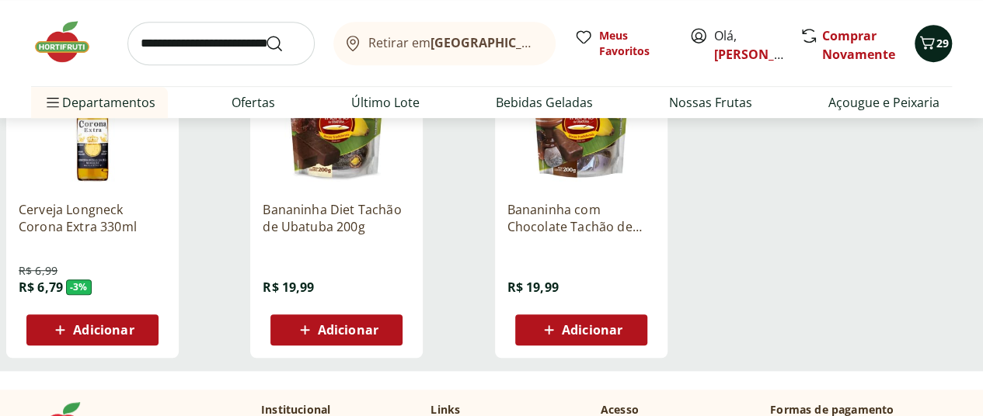
click at [925, 32] on button "29" at bounding box center [932, 43] width 37 height 37
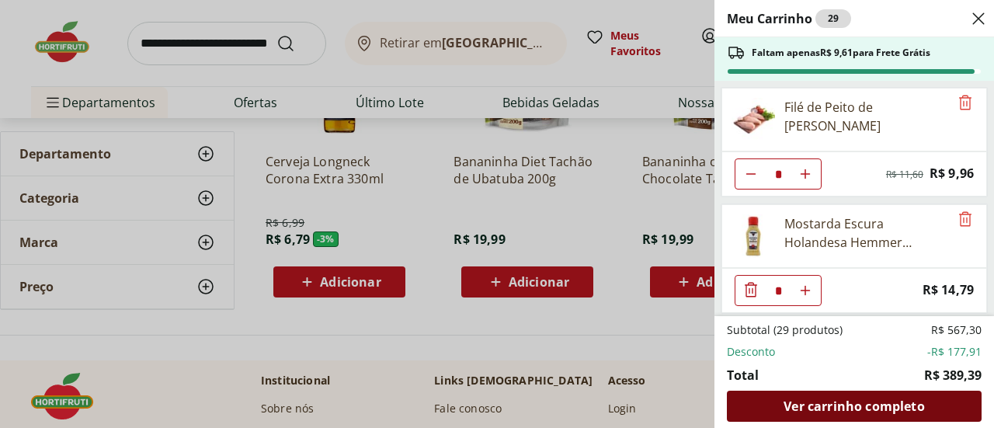
click at [841, 400] on span "Ver carrinho completo" at bounding box center [854, 406] width 141 height 12
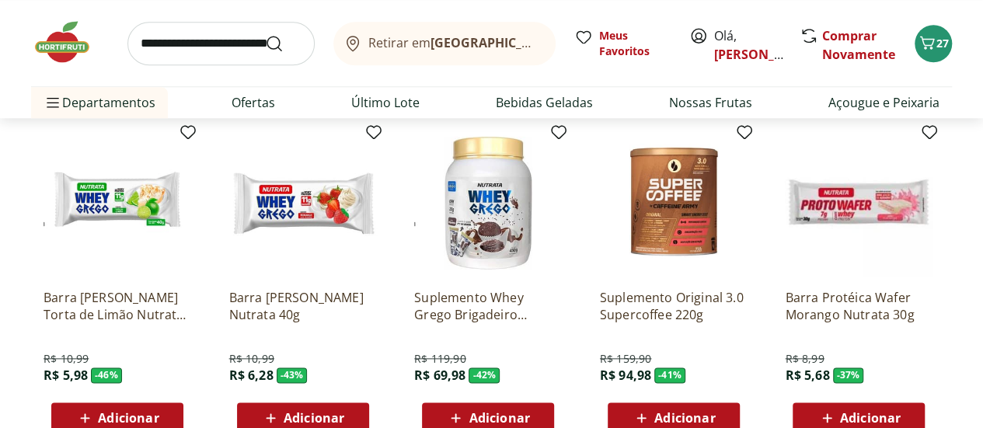
scroll to position [3800, 0]
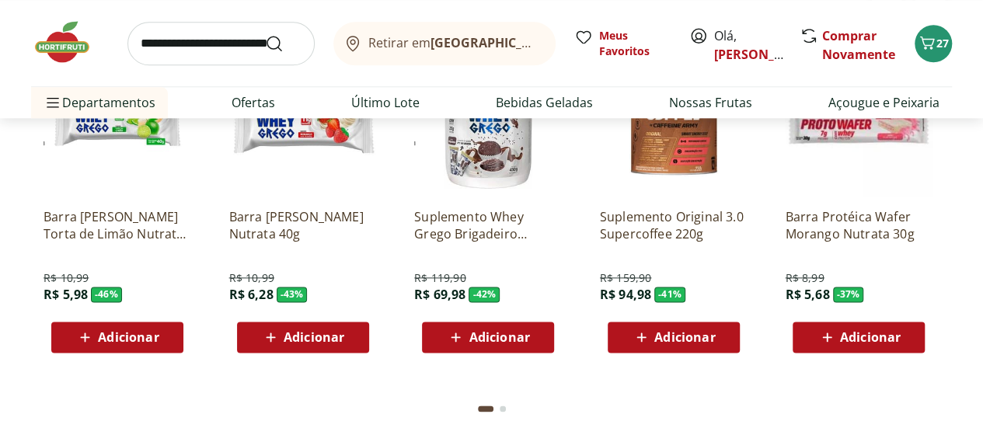
click at [126, 331] on span "Adicionar" at bounding box center [128, 337] width 61 height 12
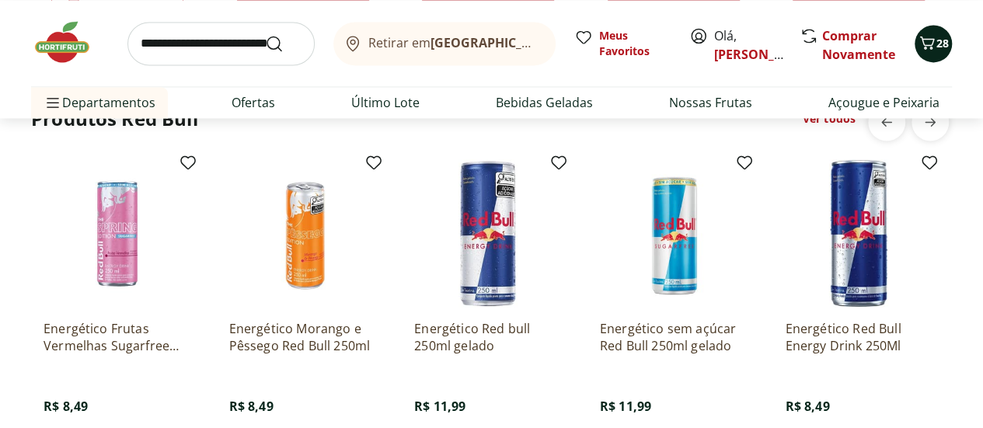
click at [926, 45] on icon "Carrinho" at bounding box center [927, 42] width 15 height 13
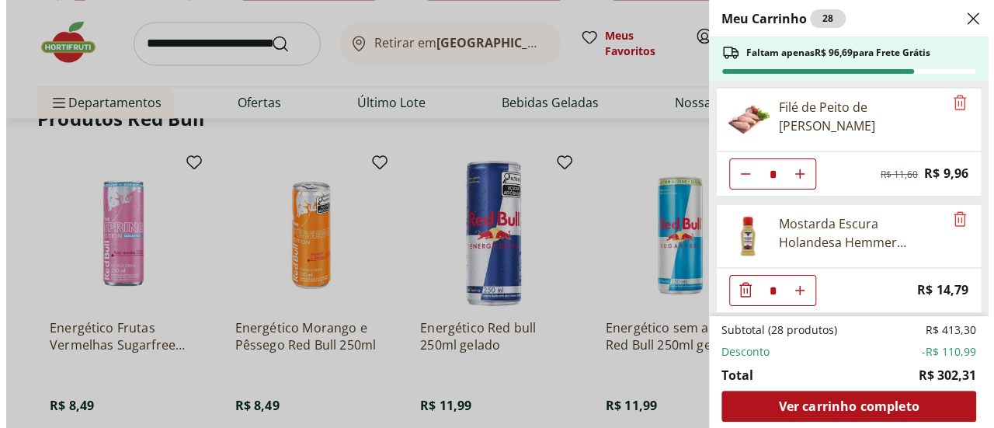
scroll to position [4151, 0]
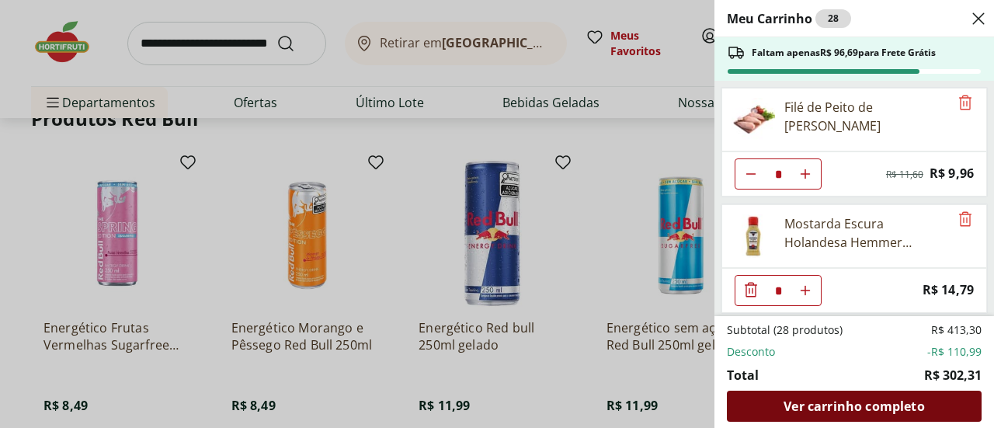
click at [852, 400] on span "Ver carrinho completo" at bounding box center [854, 406] width 141 height 12
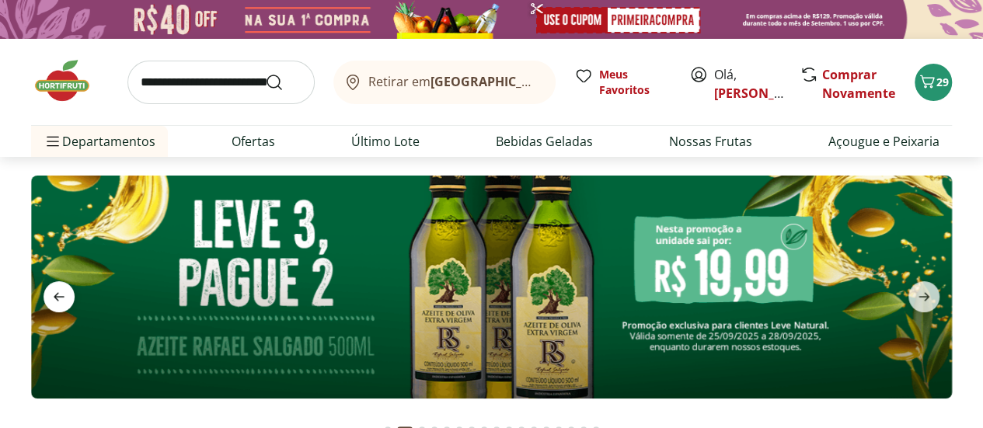
click at [66, 305] on span "previous" at bounding box center [59, 296] width 31 height 31
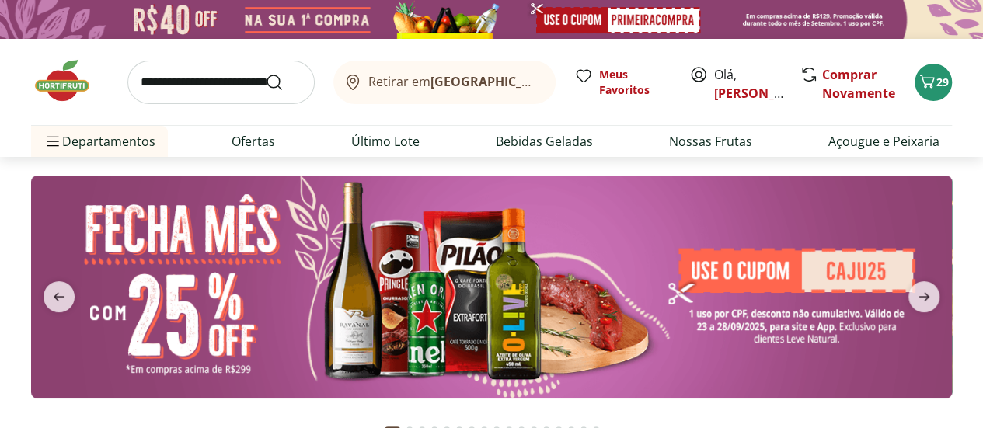
click at [718, 292] on img at bounding box center [491, 287] width 921 height 223
click at [740, 264] on img at bounding box center [491, 287] width 921 height 223
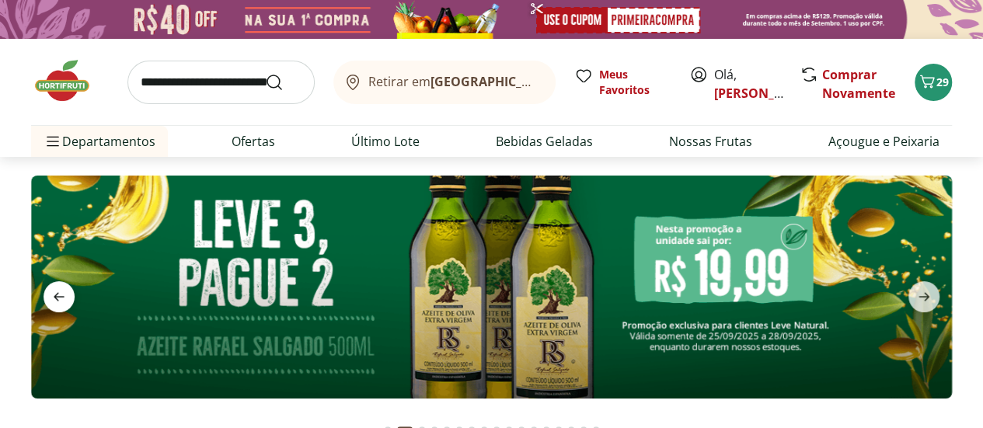
click at [51, 292] on icon "previous" at bounding box center [59, 296] width 19 height 19
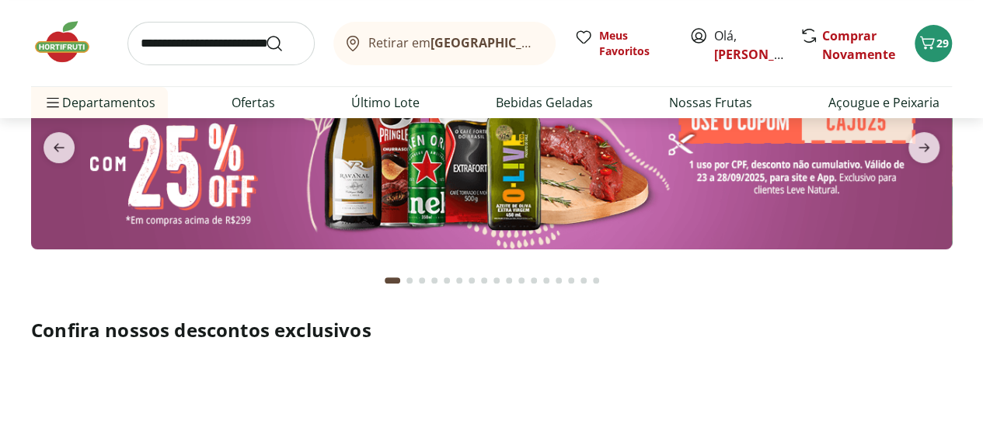
scroll to position [187, 0]
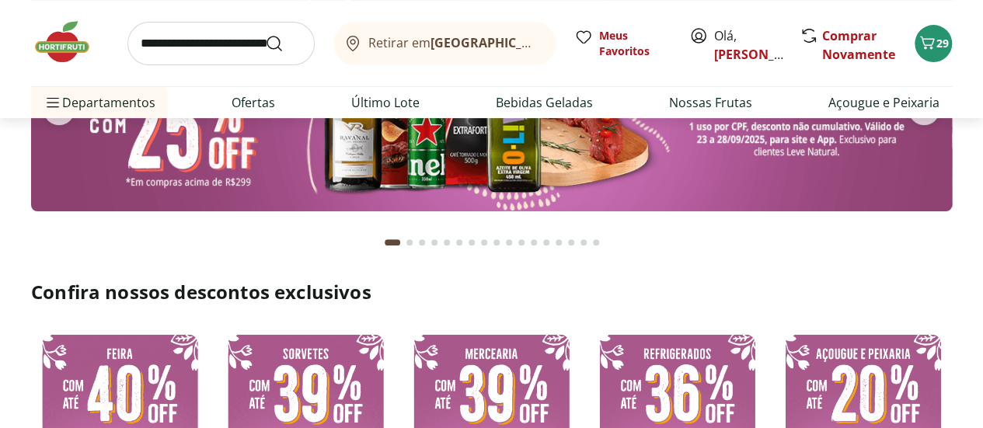
click at [441, 183] on img at bounding box center [491, 99] width 921 height 223
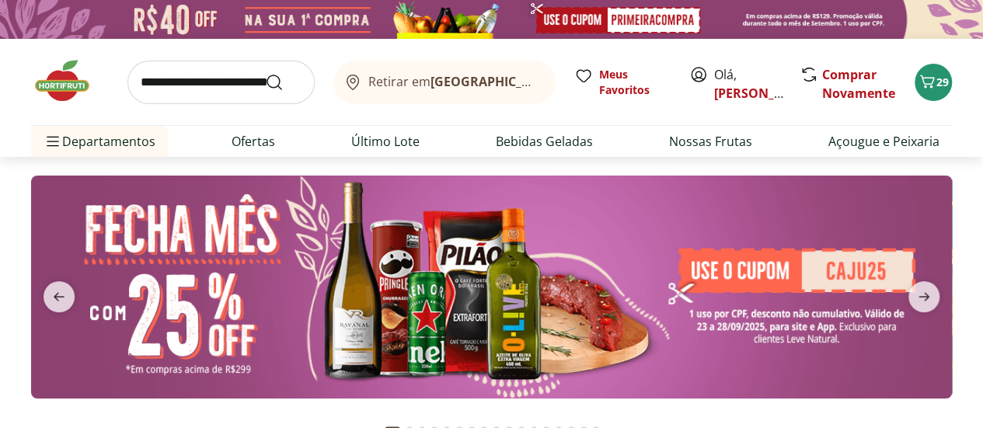
click at [353, 259] on img at bounding box center [491, 287] width 921 height 223
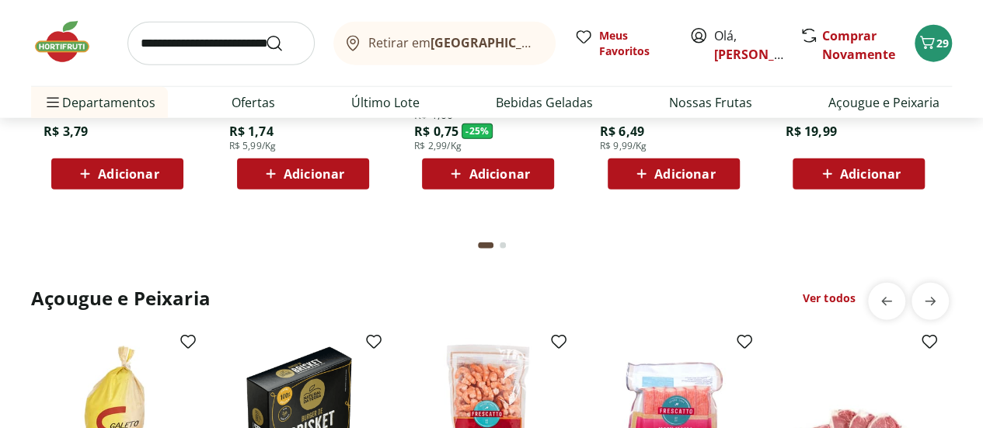
scroll to position [1844, 0]
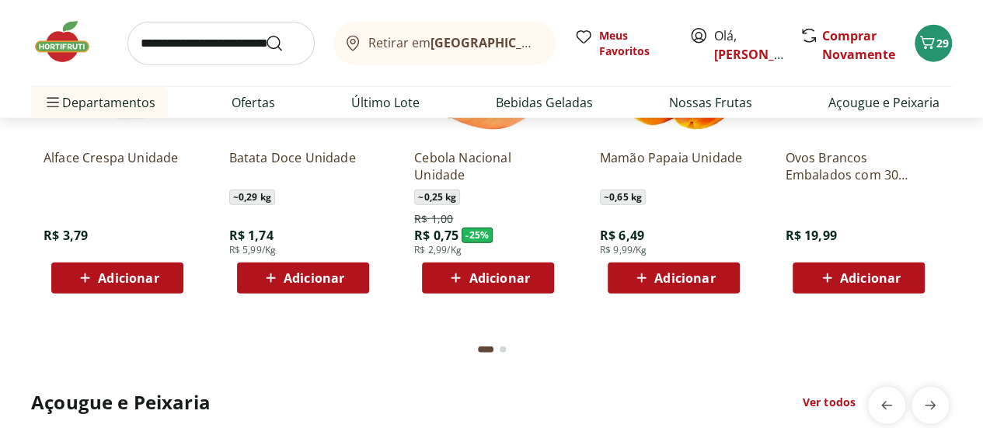
click at [861, 265] on div "Adicionar" at bounding box center [858, 278] width 107 height 28
